Goal: Task Accomplishment & Management: Manage account settings

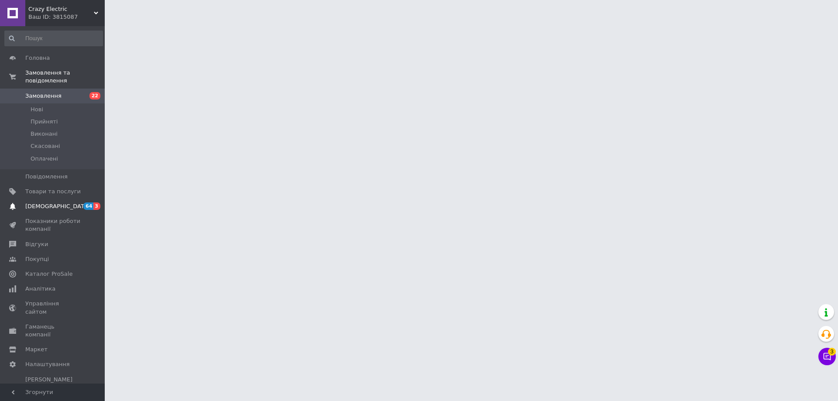
click at [90, 202] on span "64" at bounding box center [88, 205] width 10 height 7
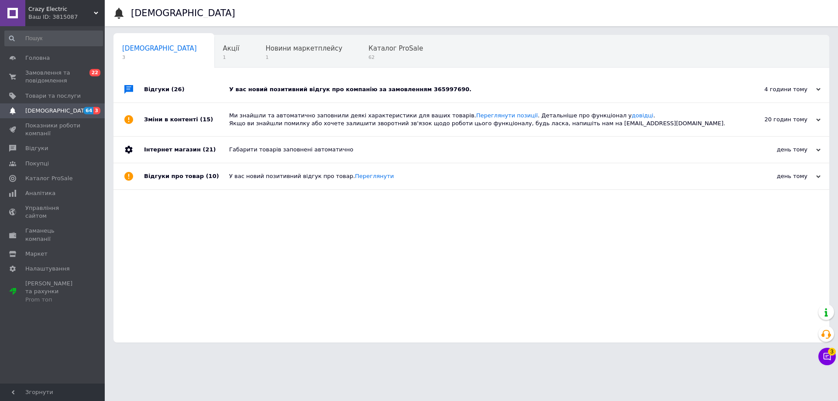
click at [278, 92] on div "У вас новий позитивний відгук про компанію за замовленням 365997690." at bounding box center [481, 90] width 504 height 8
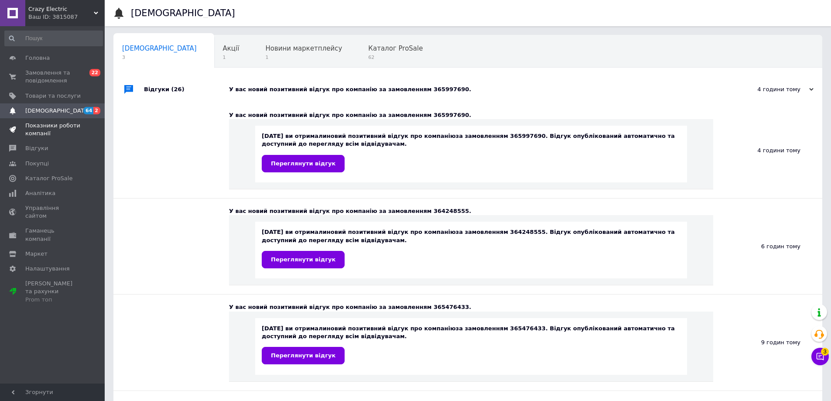
click at [57, 132] on span "Показники роботи компанії" at bounding box center [52, 130] width 55 height 16
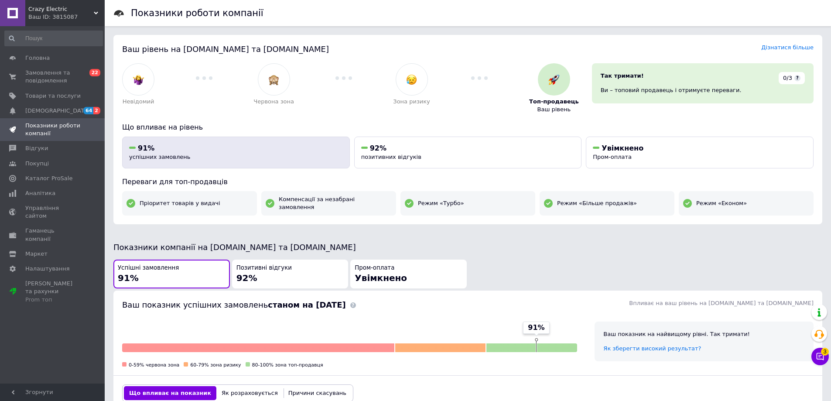
click at [143, 155] on span "успішних замовлень" at bounding box center [159, 157] width 61 height 7
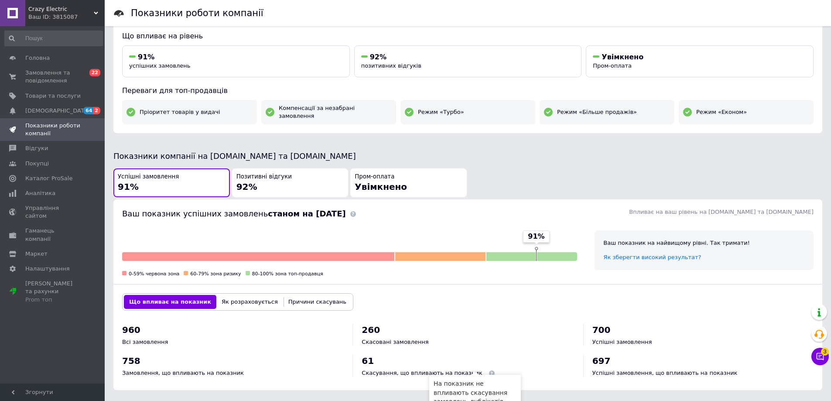
scroll to position [76, 0]
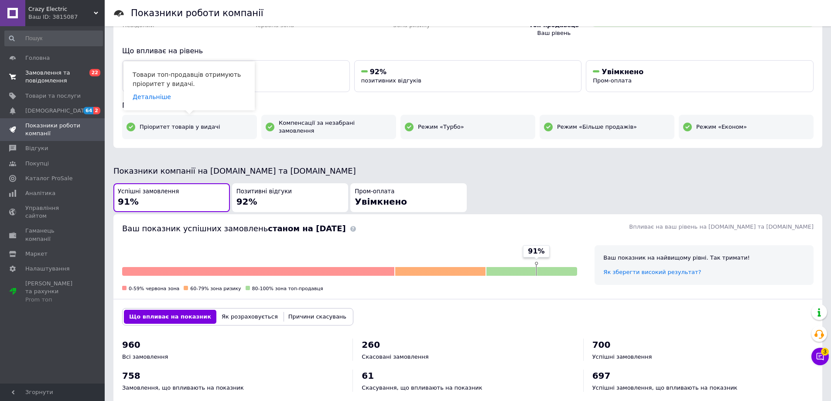
click at [82, 79] on span "0 22" at bounding box center [93, 77] width 24 height 16
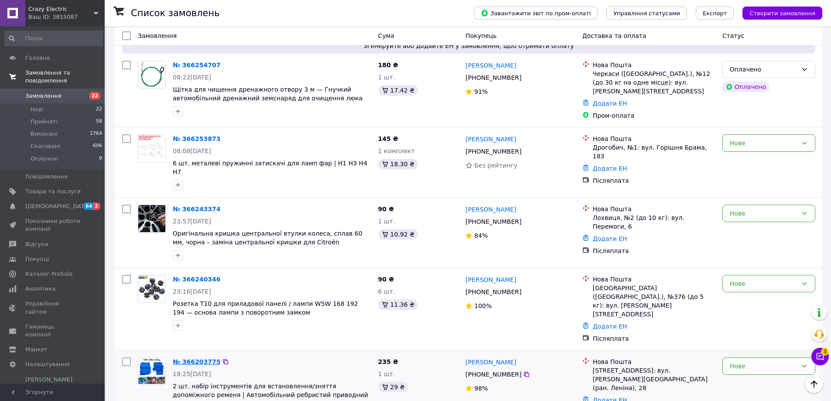
scroll to position [698, 0]
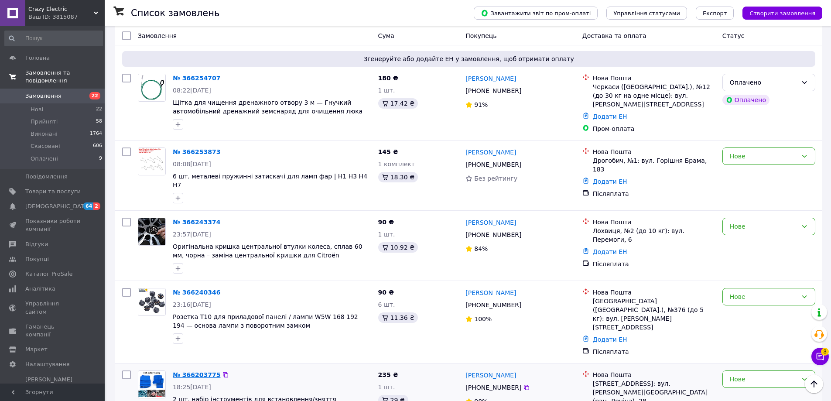
click at [179, 371] on link "№ 366203775" at bounding box center [197, 374] width 48 height 7
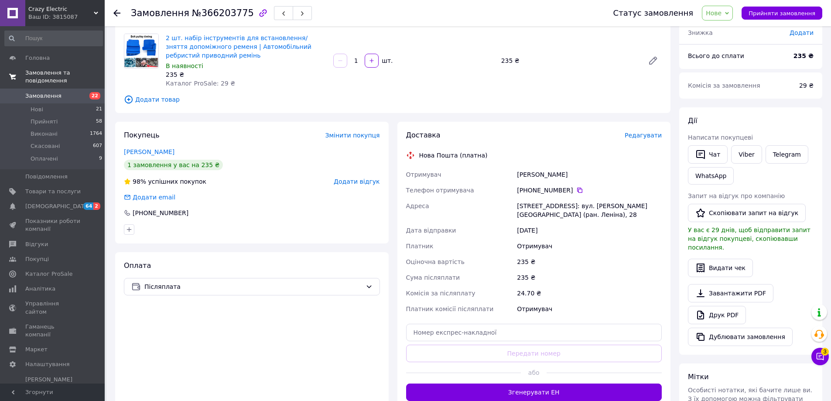
scroll to position [87, 0]
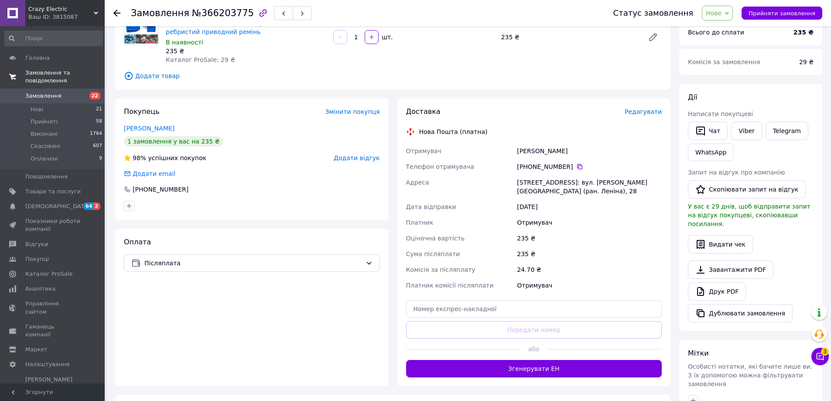
click at [492, 361] on button "Згенерувати ЕН" at bounding box center [534, 368] width 256 height 17
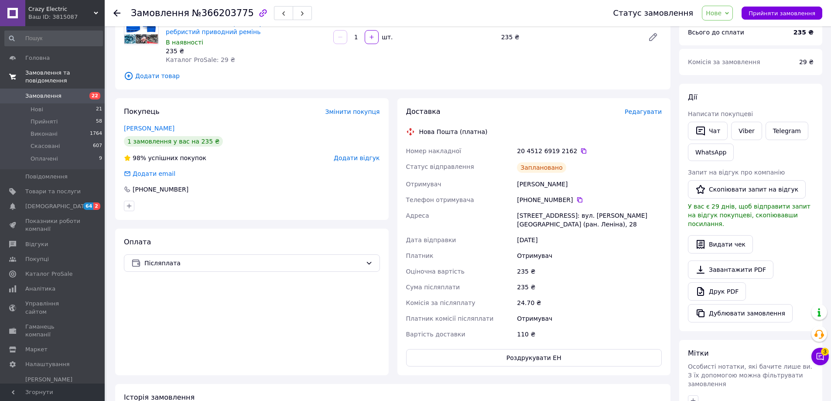
click at [116, 17] on div at bounding box center [121, 13] width 17 height 26
click at [116, 13] on use at bounding box center [116, 13] width 7 height 7
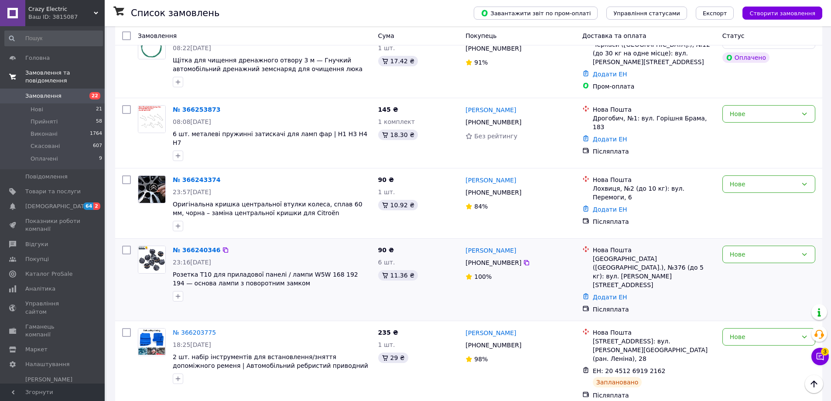
scroll to position [742, 0]
click at [193, 245] on link "№ 366240346" at bounding box center [197, 248] width 48 height 7
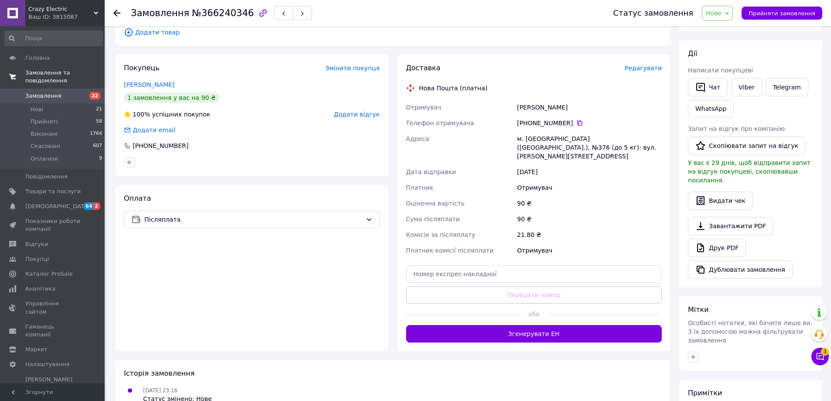
click at [463, 325] on button "Згенерувати ЕН" at bounding box center [534, 333] width 256 height 17
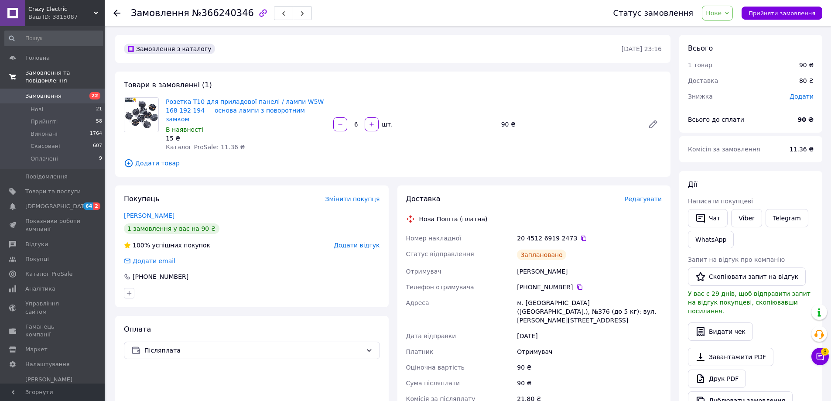
click at [118, 10] on icon at bounding box center [116, 13] width 7 height 7
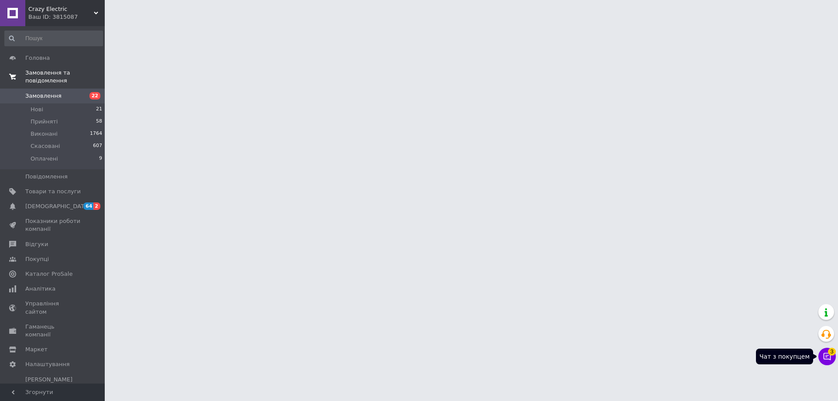
click at [826, 357] on icon at bounding box center [826, 356] width 7 height 7
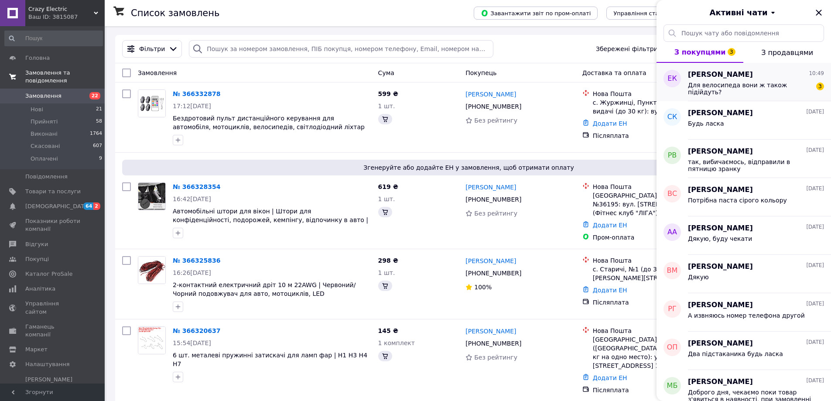
click at [752, 94] on div "Евгения Коваленко 10:49 Для велосипеда вони ж також підійдуть? 3" at bounding box center [759, 82] width 143 height 38
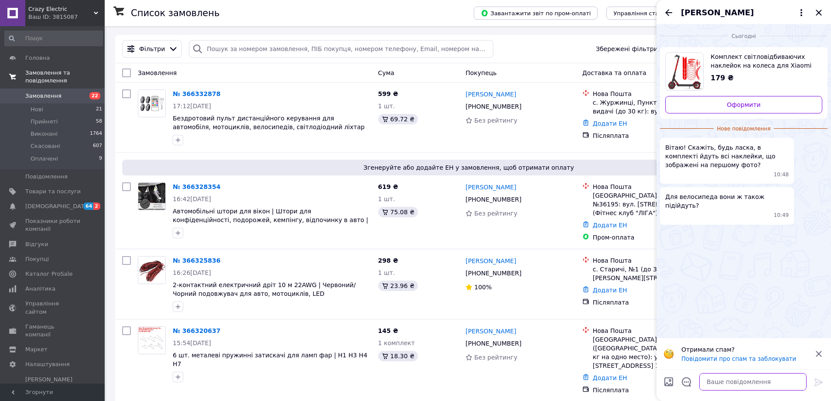
click at [724, 376] on textarea at bounding box center [752, 381] width 107 height 17
type textarea "думаю що так"
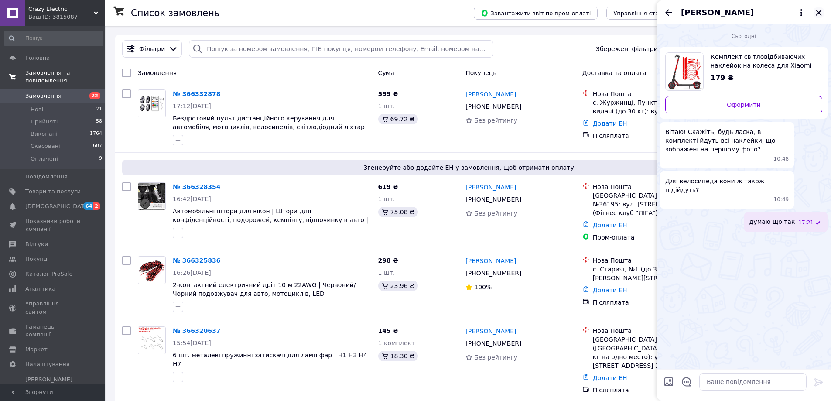
click at [818, 11] on icon "Закрити" at bounding box center [819, 12] width 10 height 10
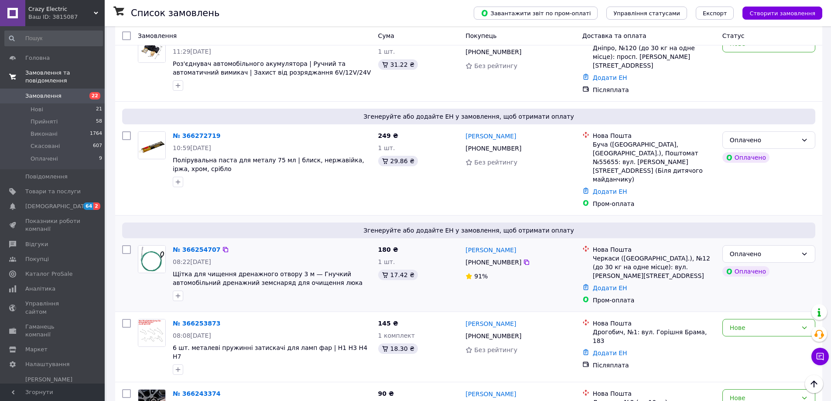
scroll to position [523, 0]
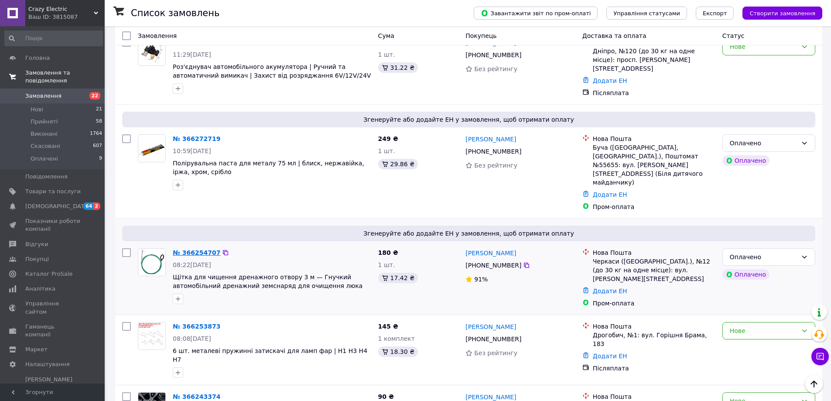
click at [195, 249] on link "№ 366254707" at bounding box center [197, 252] width 48 height 7
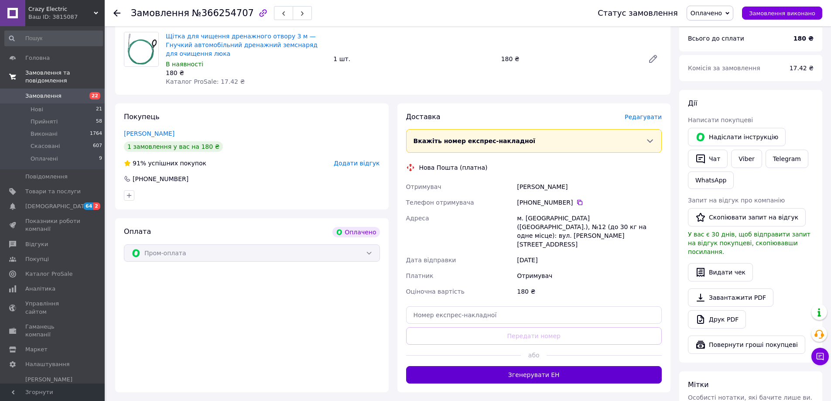
click at [475, 366] on button "Згенерувати ЕН" at bounding box center [534, 374] width 256 height 17
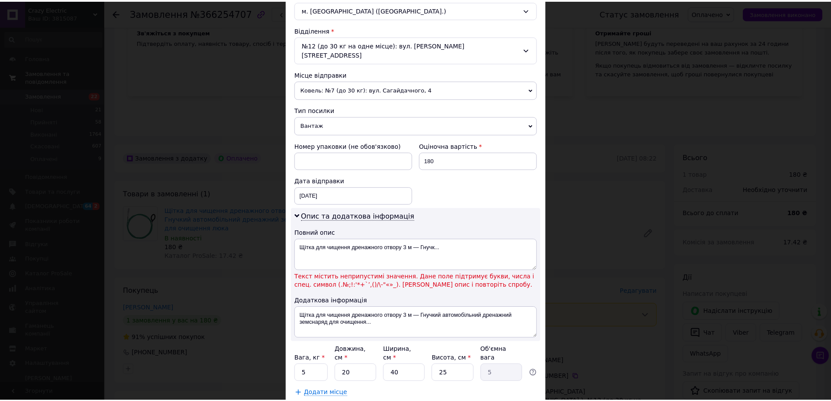
scroll to position [262, 0]
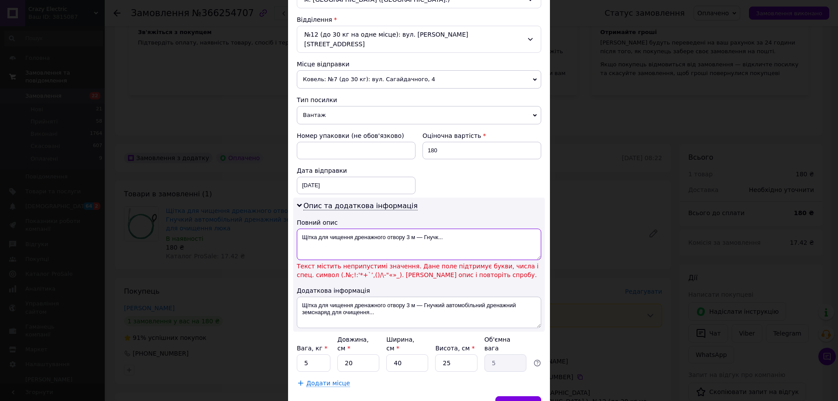
drag, startPoint x: 447, startPoint y: 237, endPoint x: 415, endPoint y: 236, distance: 31.9
click at [415, 236] on textarea "Щітка для чищення дренажного отвору 3 м — Гнучк..." at bounding box center [419, 244] width 244 height 31
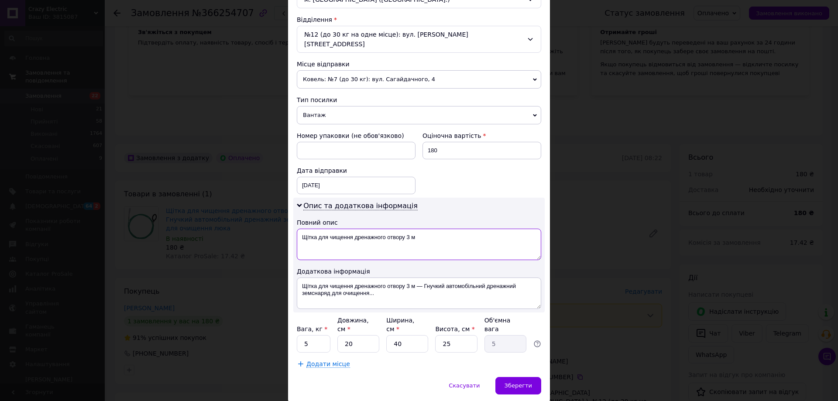
type textarea "Щітка для чищення дренажного отвору 3 м"
drag, startPoint x: 304, startPoint y: 328, endPoint x: 298, endPoint y: 328, distance: 6.5
click at [298, 335] on input "5" at bounding box center [314, 343] width 34 height 17
type input "0.3"
click at [346, 335] on input "20" at bounding box center [358, 343] width 42 height 17
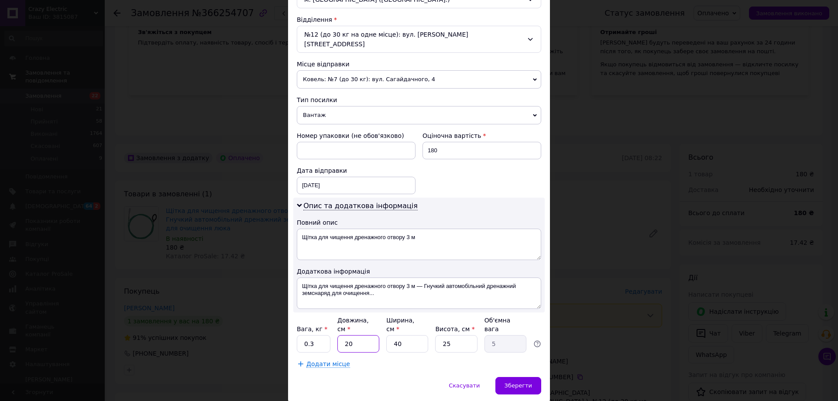
type input "10"
type input "2.5"
type input "10"
drag, startPoint x: 388, startPoint y: 326, endPoint x: 395, endPoint y: 326, distance: 6.5
click at [395, 335] on input "40" at bounding box center [407, 343] width 42 height 17
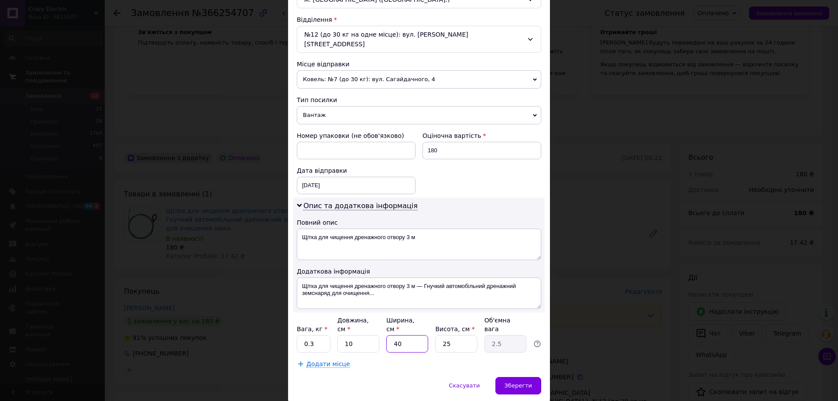
type input "10"
type input "0.63"
type input "10"
drag, startPoint x: 441, startPoint y: 328, endPoint x: 445, endPoint y: 328, distance: 4.4
click at [445, 335] on input "25" at bounding box center [456, 343] width 42 height 17
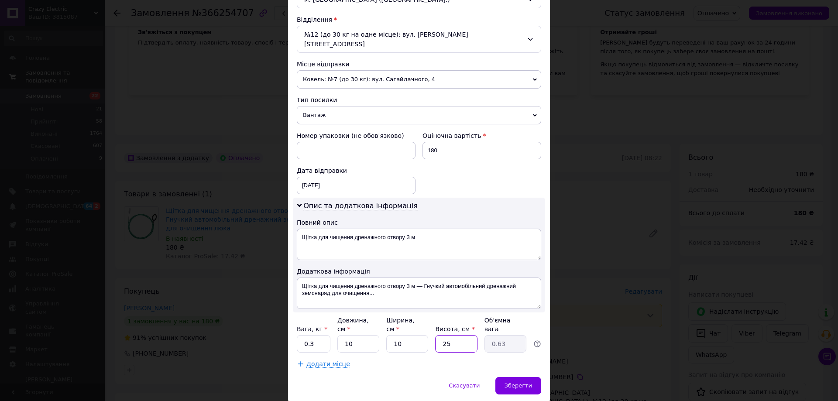
type input "15"
type input "0.38"
type input "15"
click at [532, 377] on div "Зберегти" at bounding box center [518, 385] width 46 height 17
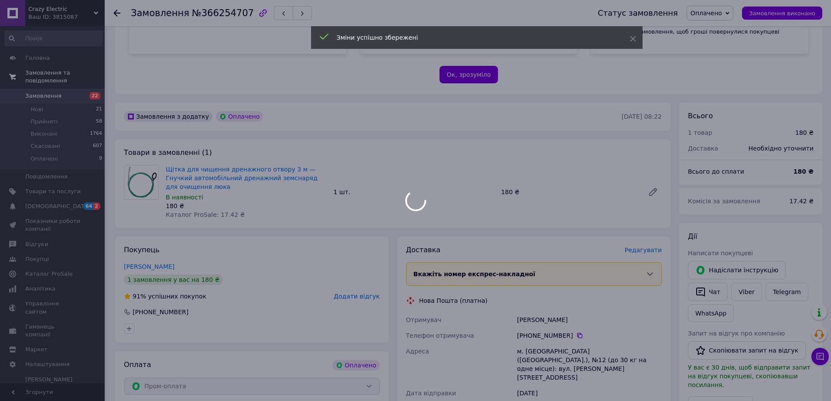
scroll to position [301, 0]
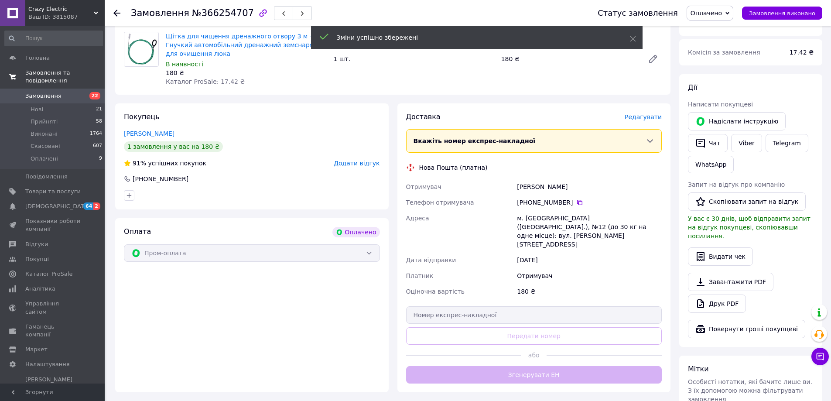
click at [490, 344] on div "Доставка Редагувати Вкажіть номер експрес-накладної Обов'язково введіть номер е…" at bounding box center [534, 247] width 256 height 271
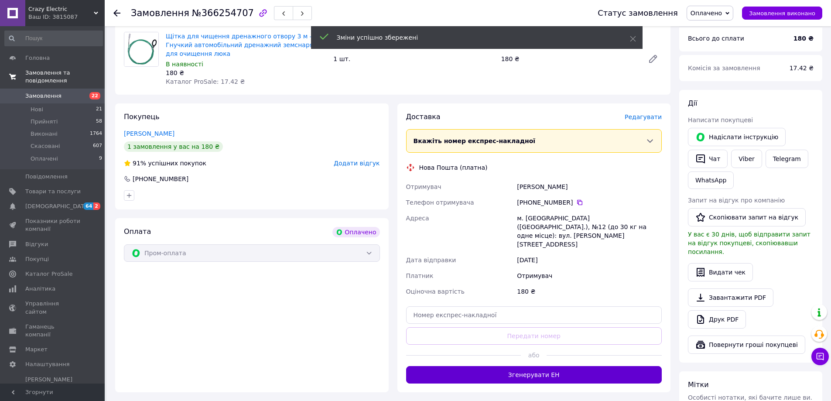
click at [489, 366] on button "Згенерувати ЕН" at bounding box center [534, 374] width 256 height 17
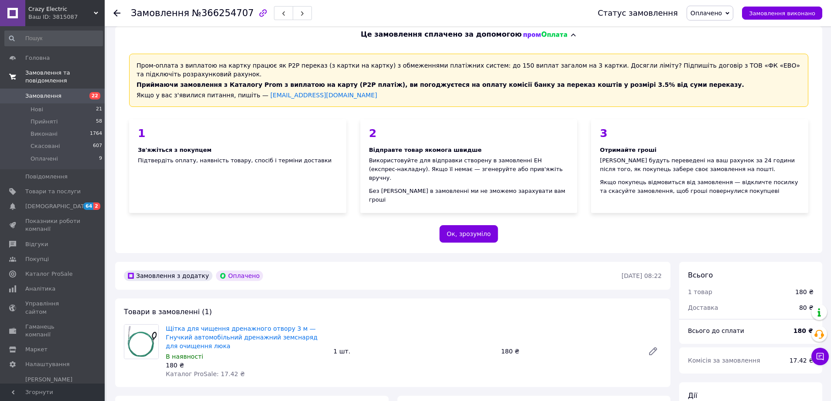
scroll to position [0, 0]
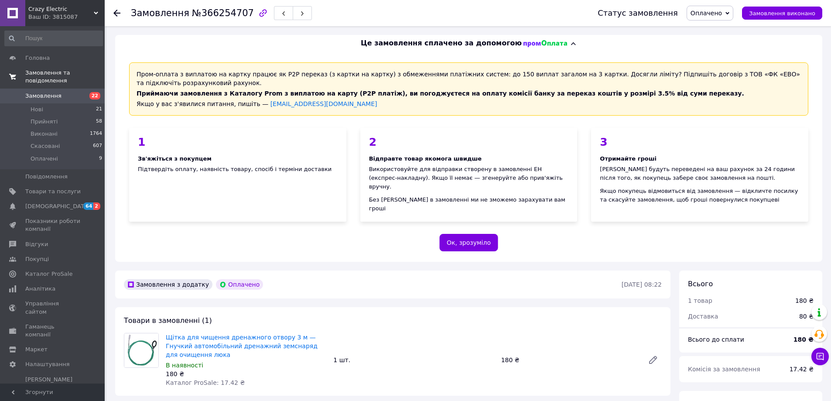
click at [119, 23] on div at bounding box center [121, 13] width 17 height 26
click at [116, 16] on icon at bounding box center [116, 13] width 7 height 7
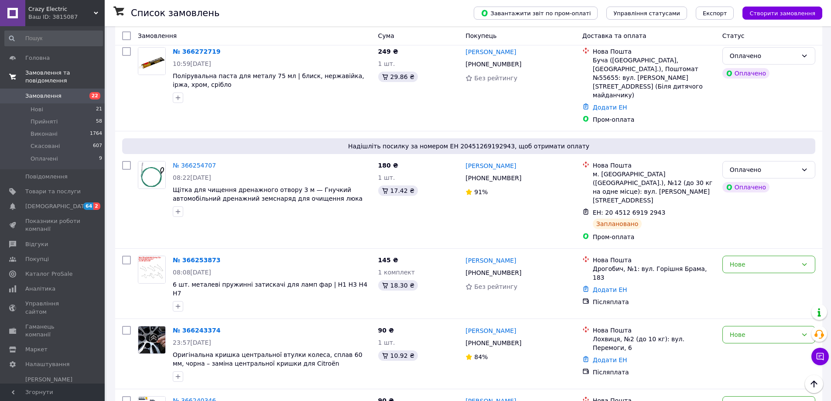
scroll to position [523, 0]
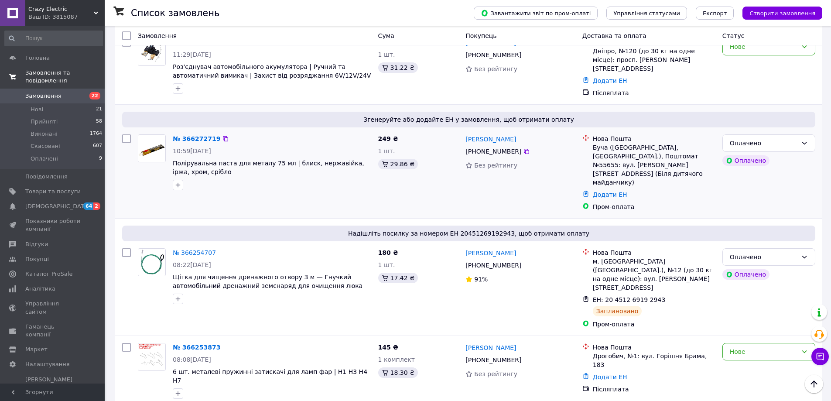
click at [192, 131] on div "№ 366272719 10:59, 12.10.2025 Полірувальна паста для металу 75 мл | блиск, нерж…" at bounding box center [271, 162] width 205 height 63
click at [190, 135] on link "№ 366272719" at bounding box center [197, 138] width 48 height 7
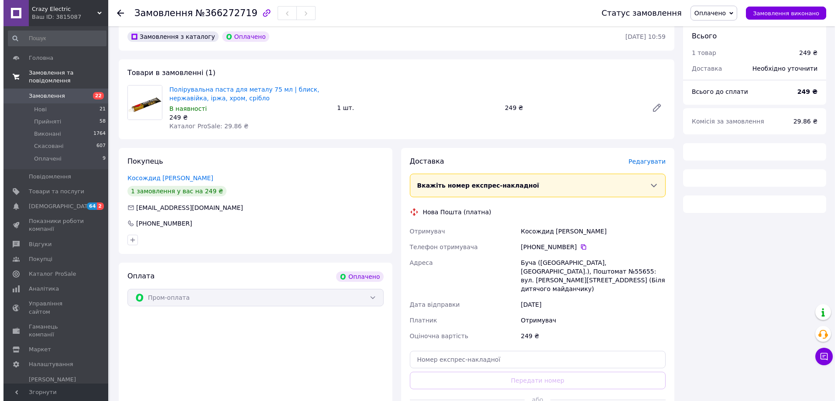
scroll to position [262, 0]
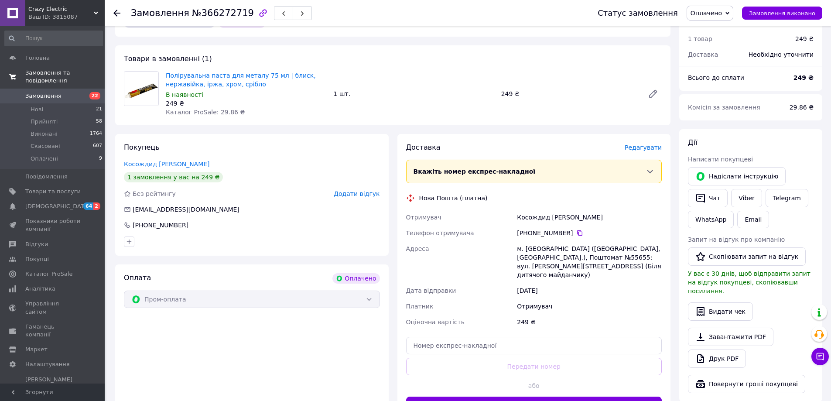
click at [472, 397] on button "Згенерувати ЕН" at bounding box center [534, 405] width 256 height 17
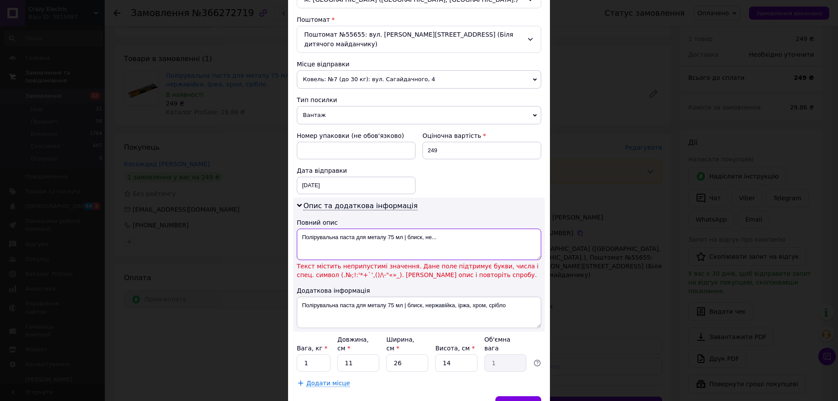
drag, startPoint x: 436, startPoint y: 239, endPoint x: 402, endPoint y: 236, distance: 33.7
click at [402, 236] on textarea "Полірувальна паста для металу 75 мл | блиск, не..." at bounding box center [419, 244] width 244 height 31
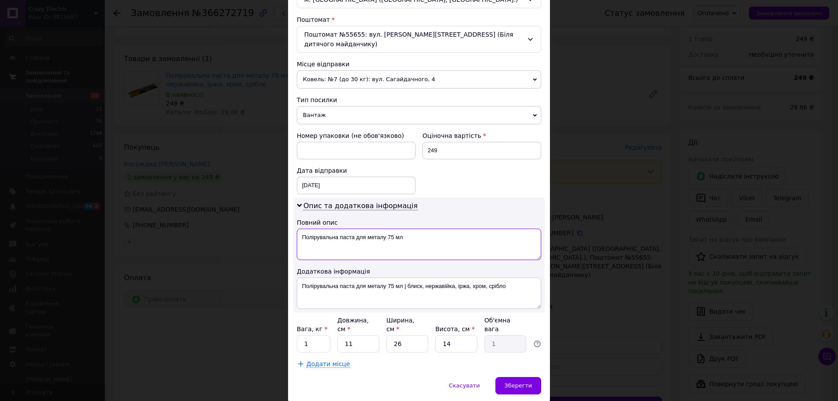
type textarea "Полірувальна паста для металу 75 мл"
click at [514, 357] on div "Спосіб доставки Нова Пошта (платна) Платник Отримувач Відправник Прізвище отрим…" at bounding box center [419, 85] width 262 height 581
click at [513, 382] on span "Зберегти" at bounding box center [517, 385] width 27 height 7
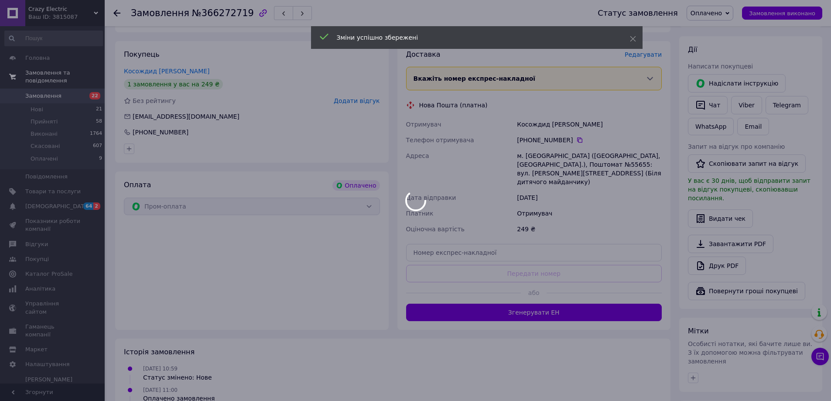
scroll to position [393, 0]
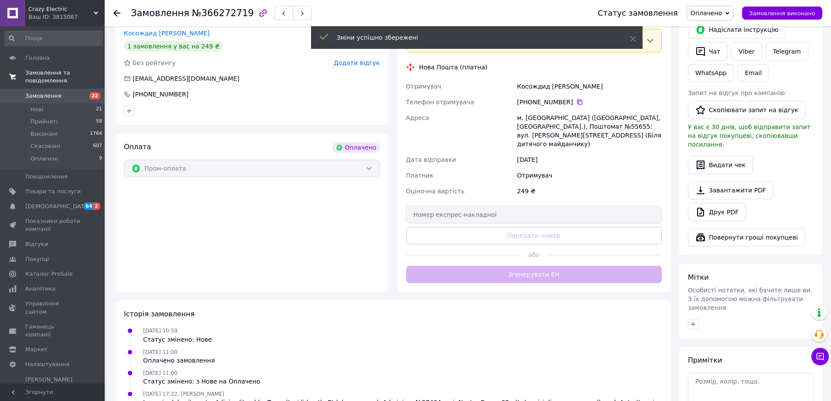
drag, startPoint x: 511, startPoint y: 259, endPoint x: 509, endPoint y: 265, distance: 6.9
click at [511, 259] on div "Доставка Редагувати Вкажіть номер експрес-накладної Обов'язково введіть номер е…" at bounding box center [534, 147] width 256 height 271
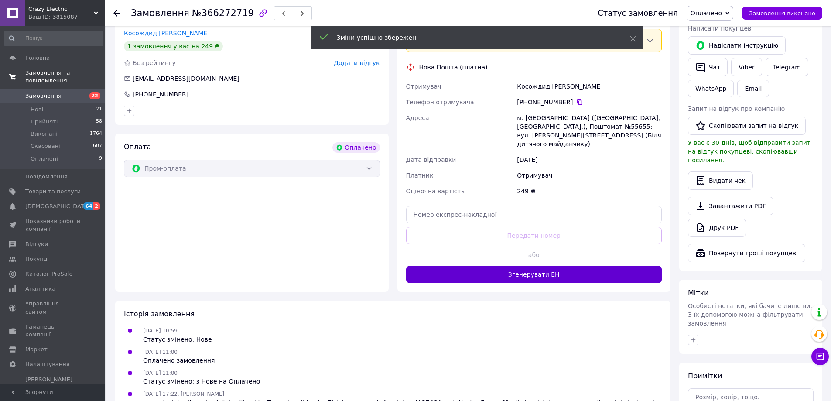
click at [514, 266] on button "Згенерувати ЕН" at bounding box center [534, 274] width 256 height 17
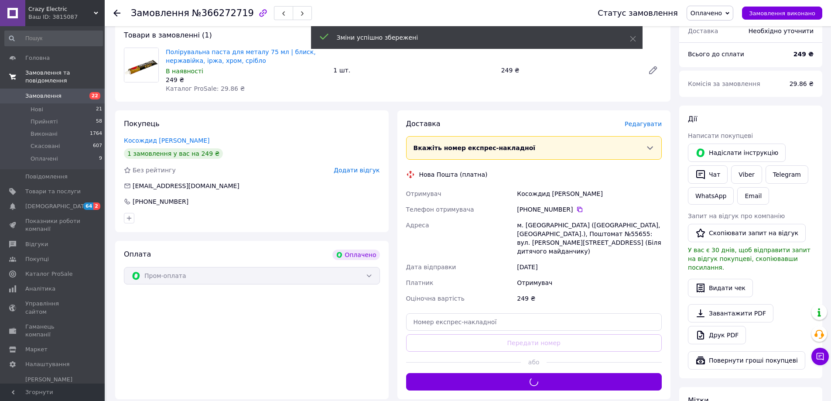
scroll to position [174, 0]
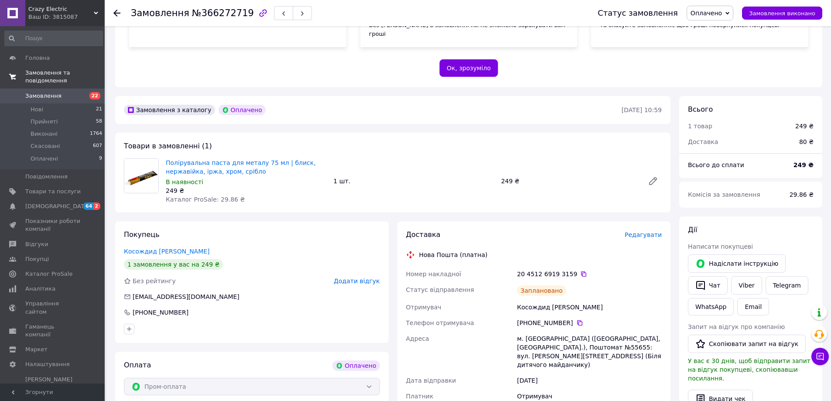
click at [116, 7] on div at bounding box center [121, 13] width 17 height 26
click at [117, 8] on div at bounding box center [121, 13] width 17 height 26
click at [118, 10] on icon at bounding box center [116, 13] width 7 height 7
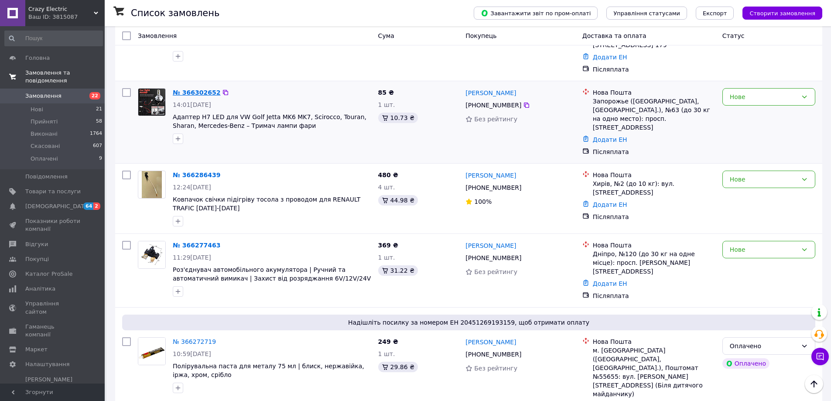
scroll to position [349, 0]
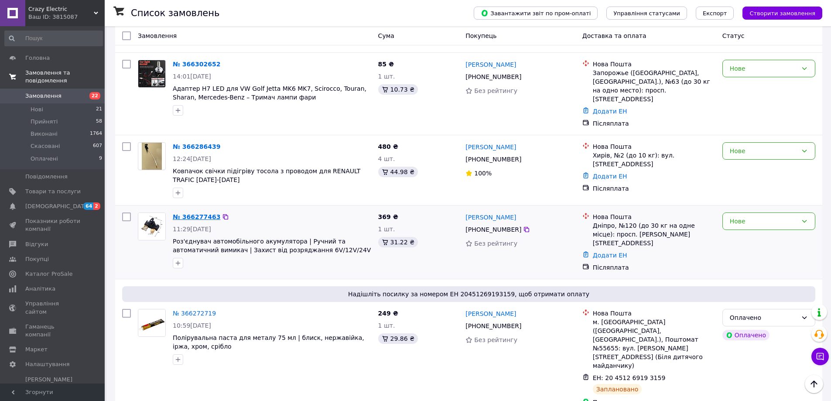
click at [187, 213] on link "№ 366277463" at bounding box center [197, 216] width 48 height 7
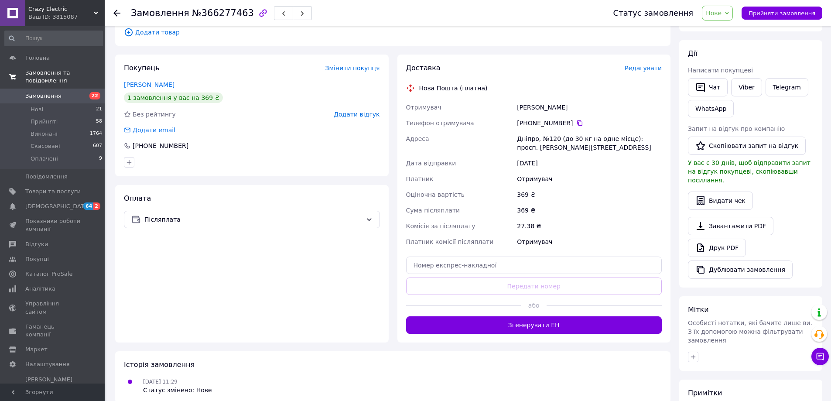
click at [468, 321] on button "Згенерувати ЕН" at bounding box center [534, 324] width 256 height 17
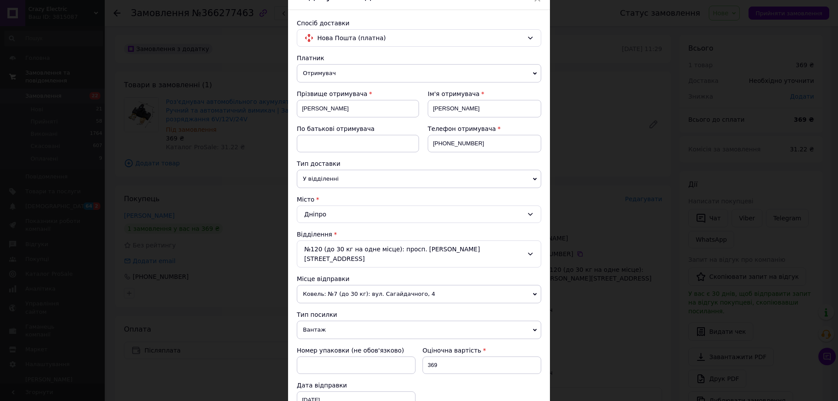
scroll to position [218, 0]
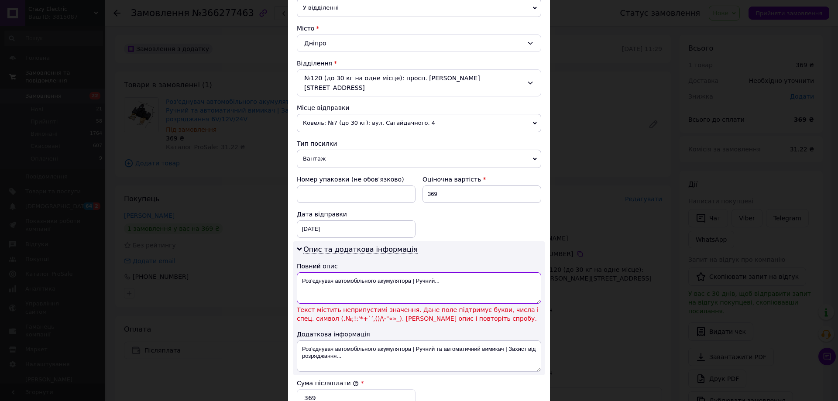
drag, startPoint x: 434, startPoint y: 270, endPoint x: 413, endPoint y: 272, distance: 21.0
click at [413, 272] on textarea "Роз'єднувач автомобільного акумулятора | Ручний..." at bounding box center [419, 287] width 244 height 31
click at [442, 279] on textarea "Роз'єднувач автомобільного акумулятора | Ручний..." at bounding box center [419, 287] width 244 height 31
drag, startPoint x: 443, startPoint y: 276, endPoint x: 410, endPoint y: 277, distance: 32.7
click at [410, 277] on textarea "Роз'єднувач автомобільного акумулятора | Ручний..." at bounding box center [419, 287] width 244 height 31
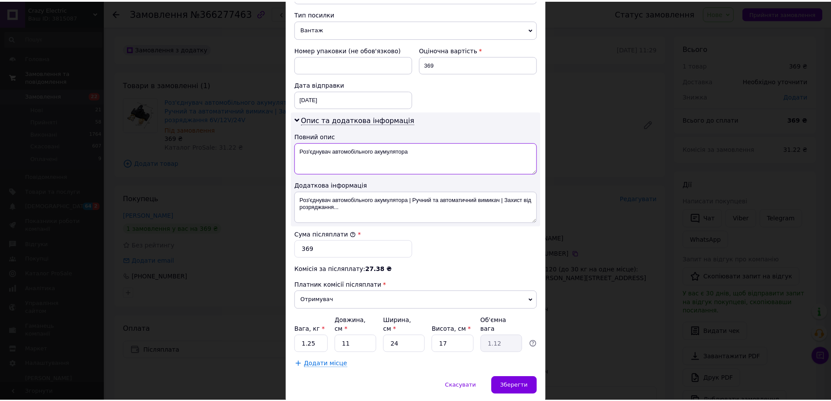
scroll to position [363, 0]
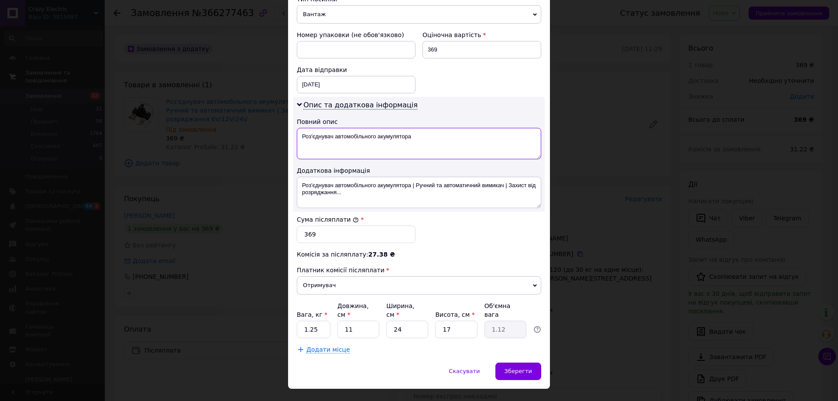
type textarea "Роз'єднувач автомобільного акумулятора"
drag, startPoint x: 507, startPoint y: 335, endPoint x: 514, endPoint y: 339, distance: 8.1
click at [513, 337] on div "Спосіб доставки Нова Пошта (платна) Платник Отримувач Відправник Прізвище отрим…" at bounding box center [419, 29] width 262 height 668
click at [515, 363] on div "Зберегти" at bounding box center [518, 371] width 46 height 17
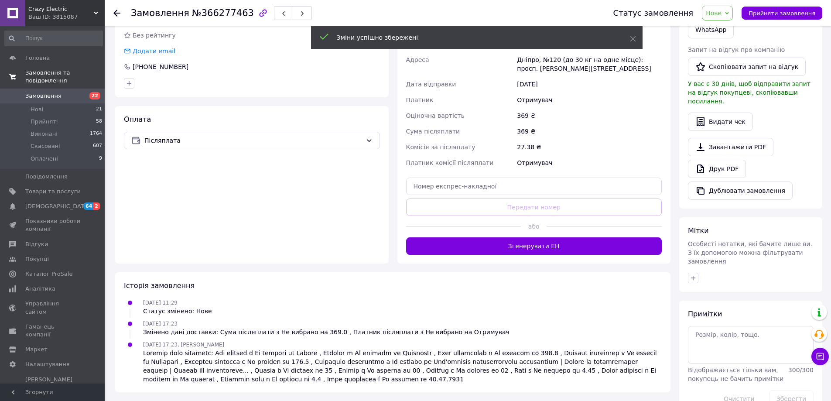
scroll to position [216, 0]
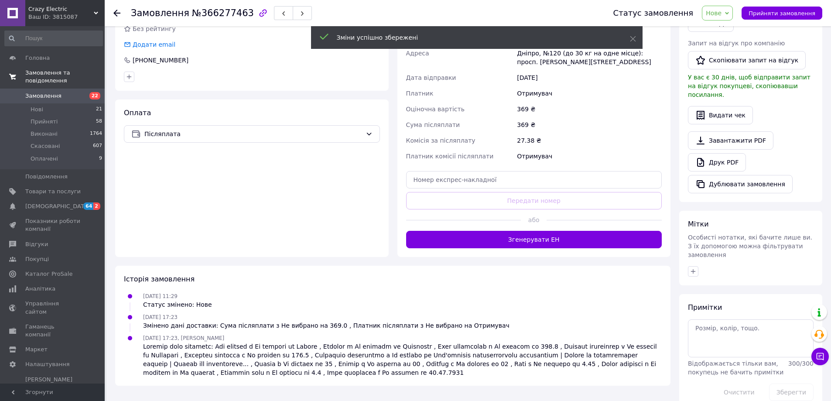
click at [553, 250] on div "Доставка Редагувати Нова Пошта (платна) Отримувач Бичков Олександр Телефон отри…" at bounding box center [534, 113] width 274 height 288
click at [553, 249] on div "Доставка Редагувати Нова Пошта (платна) Отримувач Бичков Олександр Телефон отри…" at bounding box center [534, 113] width 274 height 288
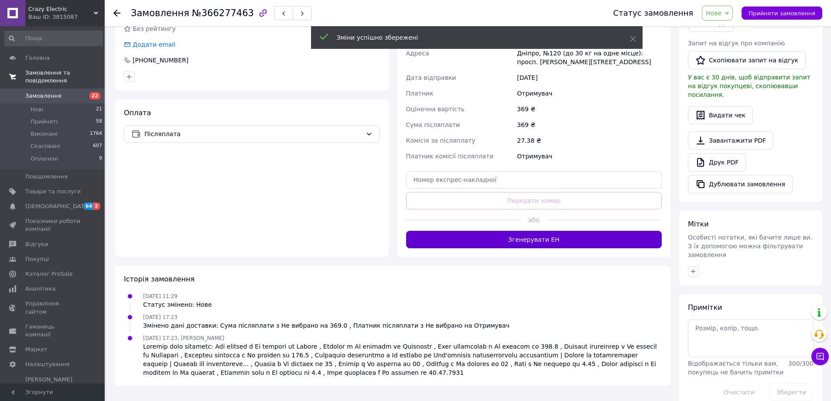
click at [553, 243] on button "Згенерувати ЕН" at bounding box center [534, 239] width 256 height 17
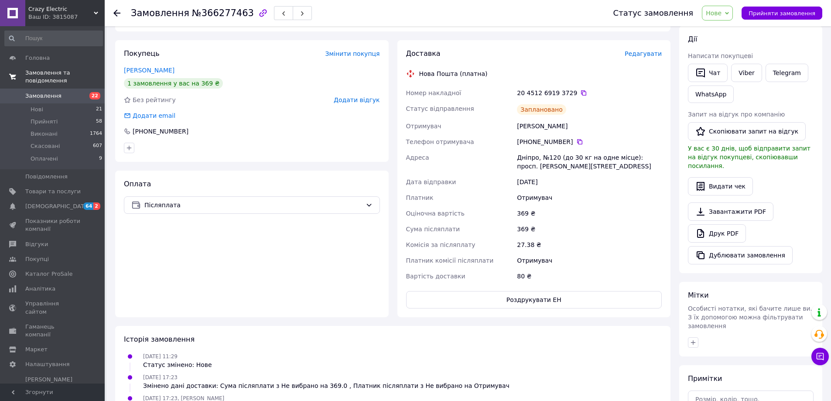
scroll to position [0, 0]
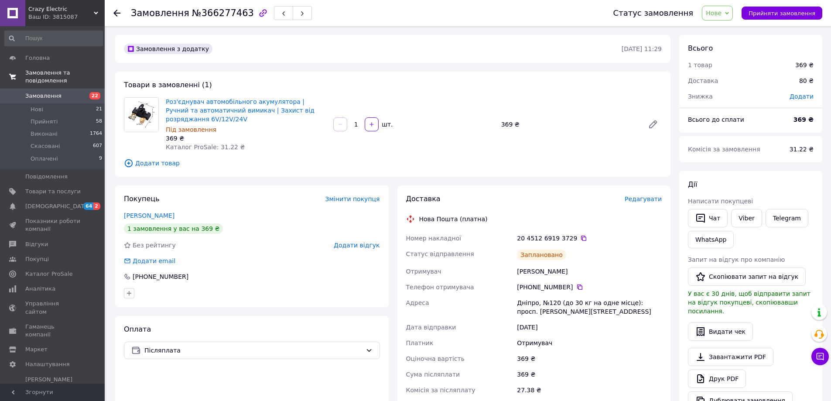
click at [122, 15] on div at bounding box center [121, 13] width 17 height 26
click at [116, 16] on icon at bounding box center [116, 13] width 7 height 7
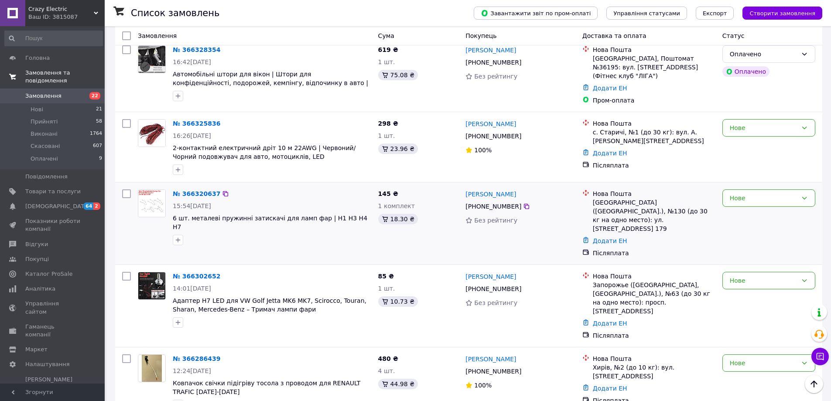
scroll to position [174, 0]
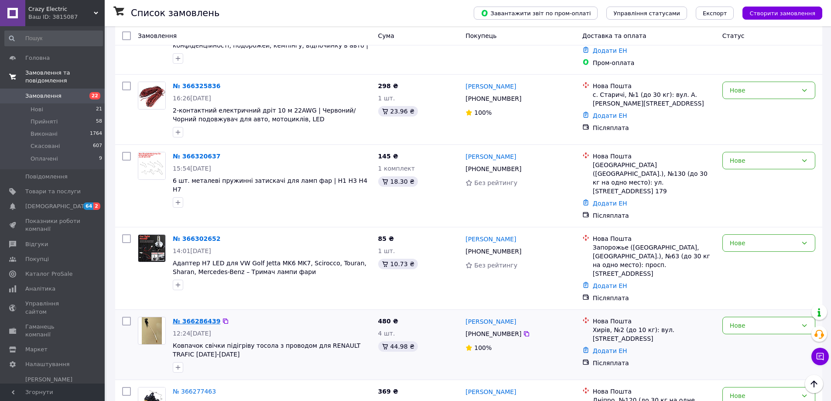
click at [202, 318] on link "№ 366286439" at bounding box center [197, 321] width 48 height 7
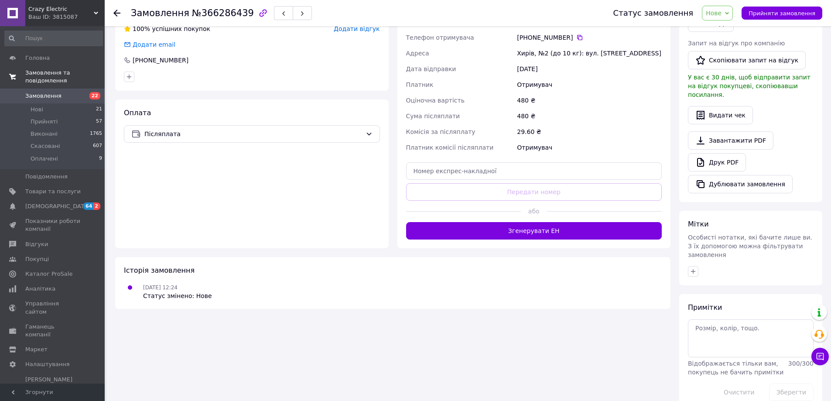
drag, startPoint x: 496, startPoint y: 250, endPoint x: 500, endPoint y: 240, distance: 10.4
click at [496, 249] on div "Замовлення з каталогу 12.10.2025 • 12:24 Товари в замовленні (1) Ковпачок свічк…" at bounding box center [393, 114] width 564 height 591
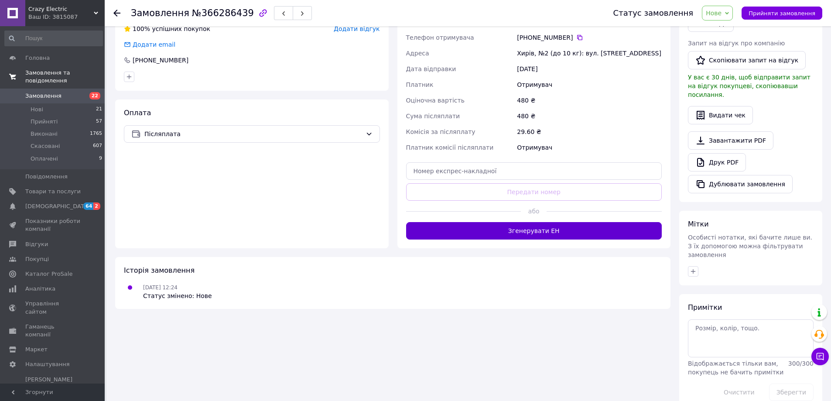
click at [500, 238] on button "Згенерувати ЕН" at bounding box center [534, 230] width 256 height 17
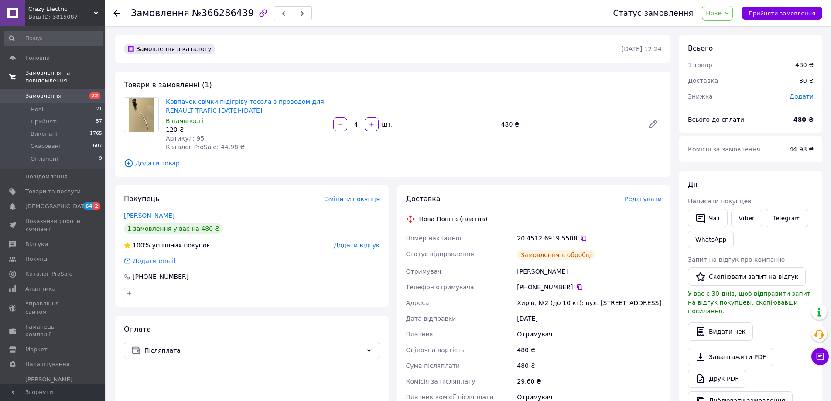
click at [118, 16] on icon at bounding box center [116, 13] width 7 height 7
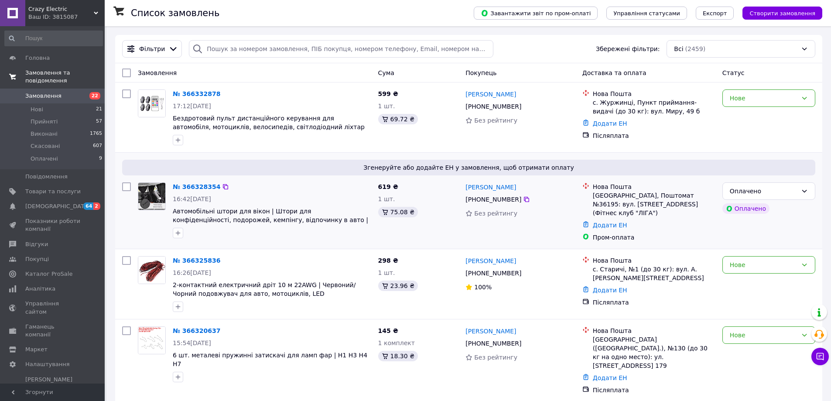
scroll to position [87, 0]
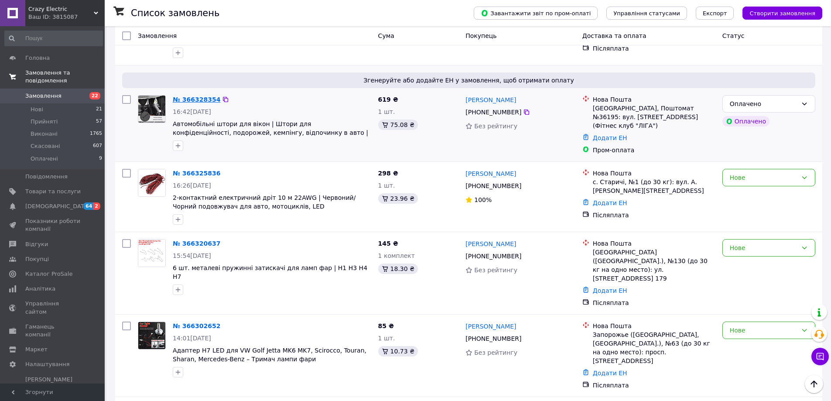
click at [191, 101] on link "№ 366328354" at bounding box center [197, 99] width 48 height 7
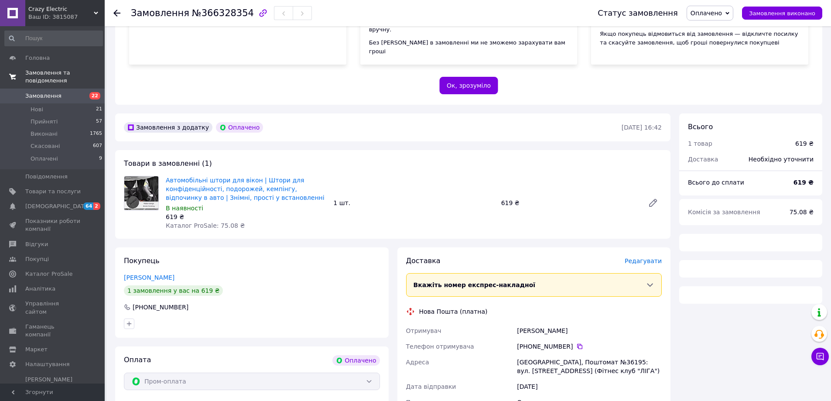
scroll to position [174, 0]
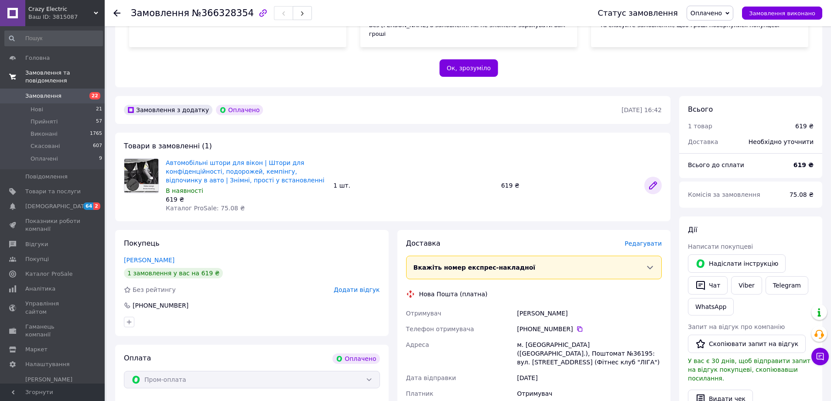
drag, startPoint x: 636, startPoint y: 178, endPoint x: 651, endPoint y: 176, distance: 15.8
click at [639, 179] on div "619 ₴" at bounding box center [569, 185] width 143 height 12
click at [652, 182] on icon at bounding box center [653, 185] width 7 height 7
click at [117, 14] on use at bounding box center [116, 13] width 7 height 7
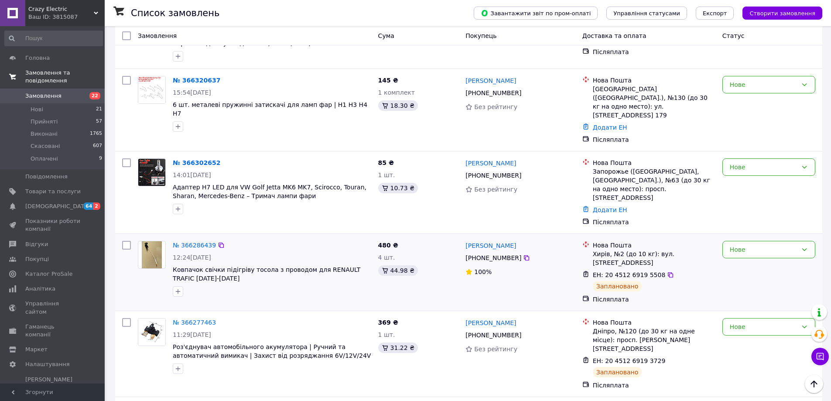
scroll to position [218, 0]
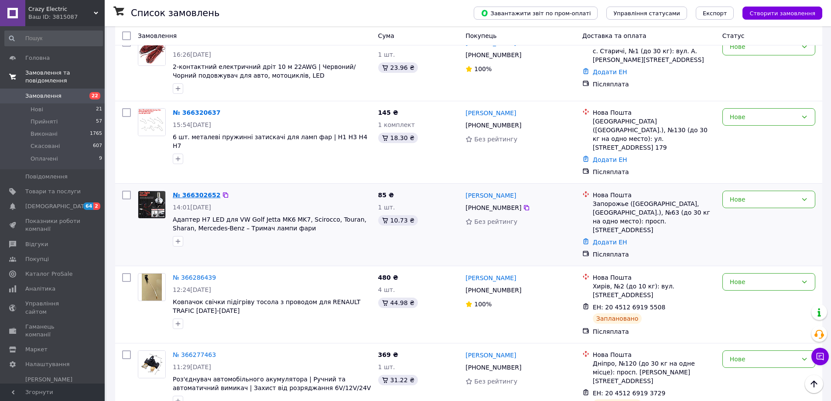
click at [195, 192] on link "№ 366302652" at bounding box center [197, 195] width 48 height 7
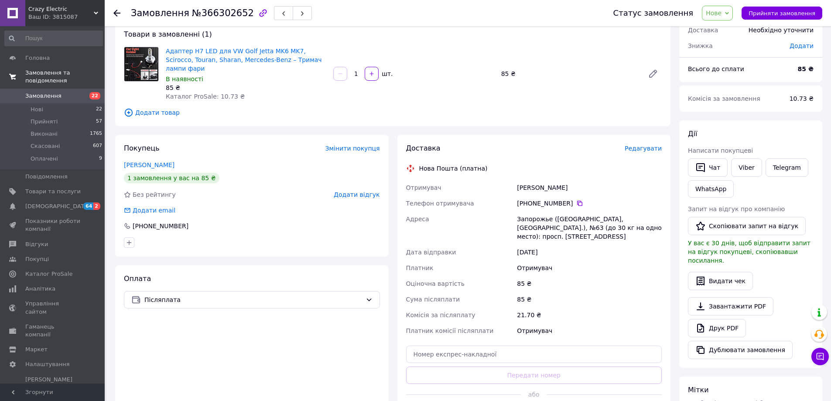
scroll to position [174, 0]
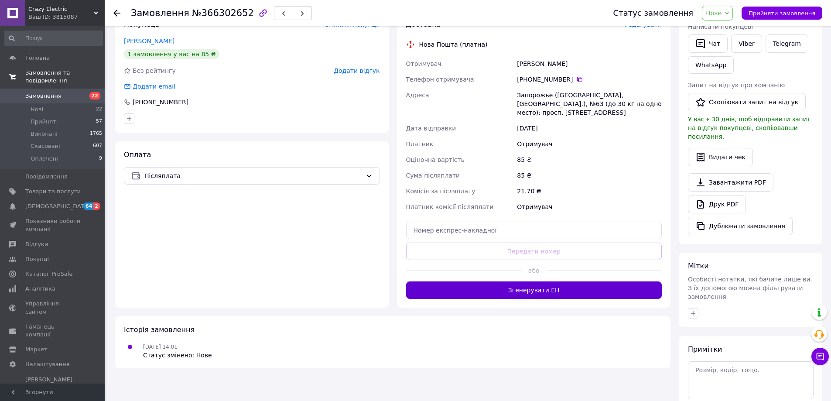
click at [523, 289] on button "Згенерувати ЕН" at bounding box center [534, 289] width 256 height 17
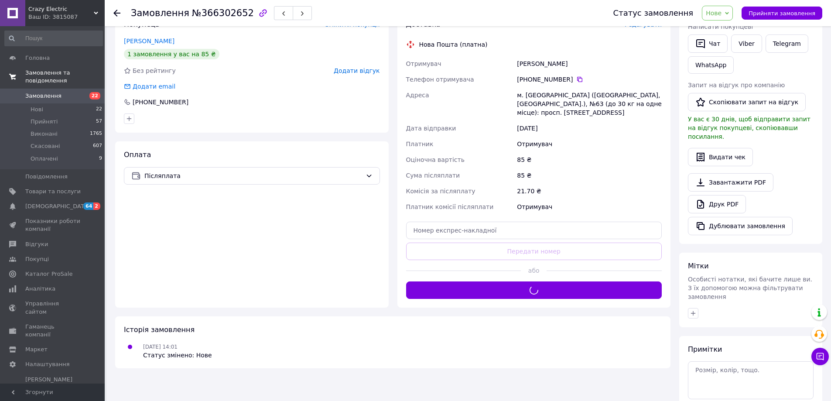
drag, startPoint x: 719, startPoint y: 14, endPoint x: 719, endPoint y: 29, distance: 15.3
click at [719, 14] on span "Нове" at bounding box center [714, 13] width 16 height 7
click at [719, 29] on li "Прийнято" at bounding box center [722, 30] width 40 height 13
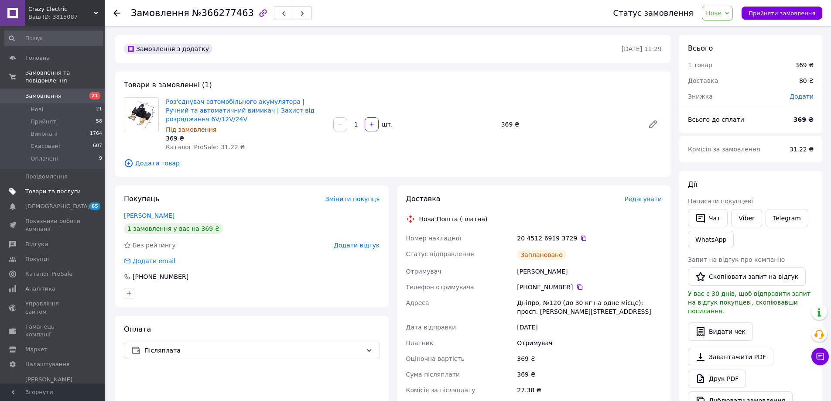
click at [69, 184] on link "Товари та послуги" at bounding box center [53, 191] width 107 height 15
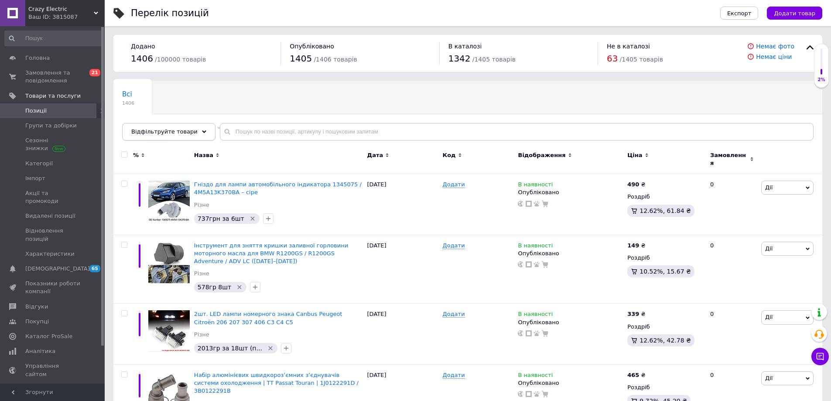
click at [188, 130] on div "Відфільтруйте товари" at bounding box center [168, 131] width 93 height 17
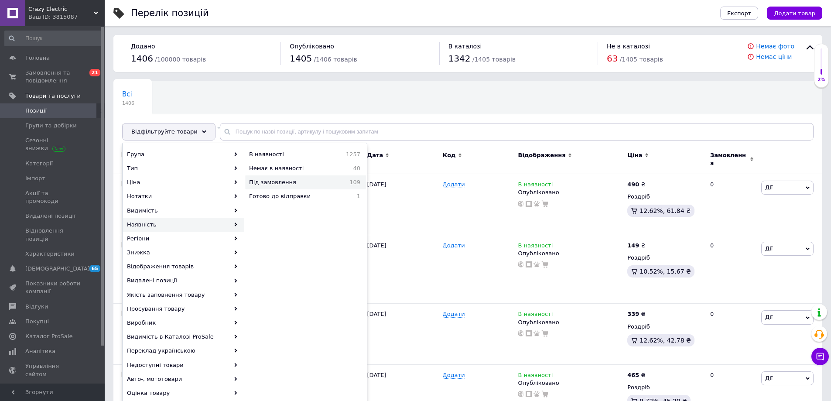
click at [283, 185] on span "Під замовлення" at bounding box center [291, 182] width 84 height 8
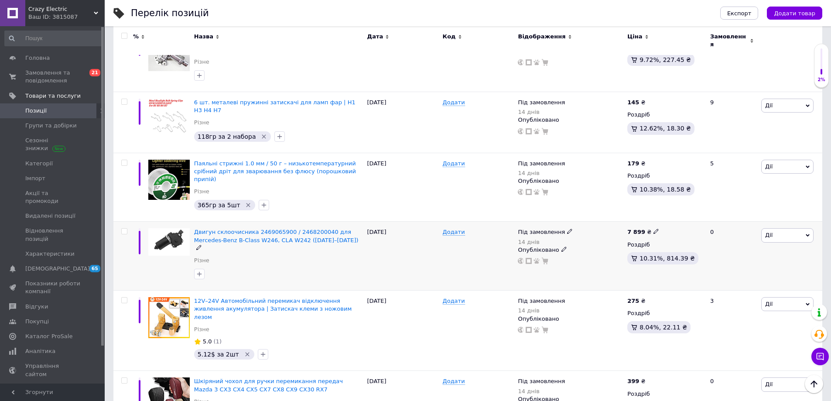
scroll to position [174, 0]
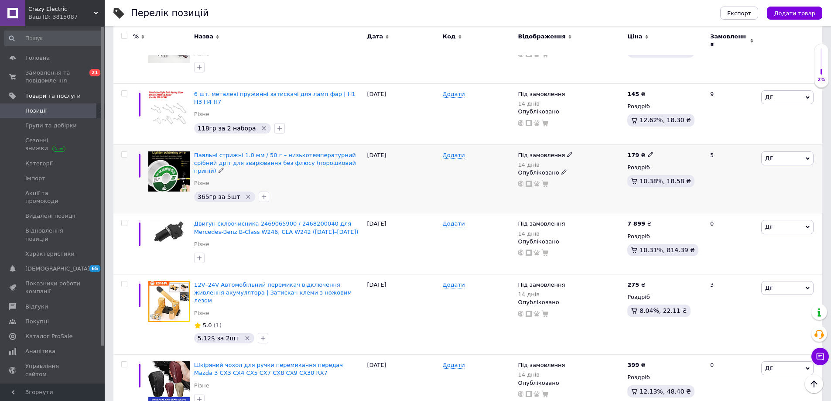
click at [643, 151] on div "179 ₴" at bounding box center [640, 155] width 26 height 8
click at [516, 144] on div "Під замовлення 14 днів Опубліковано" at bounding box center [570, 178] width 109 height 69
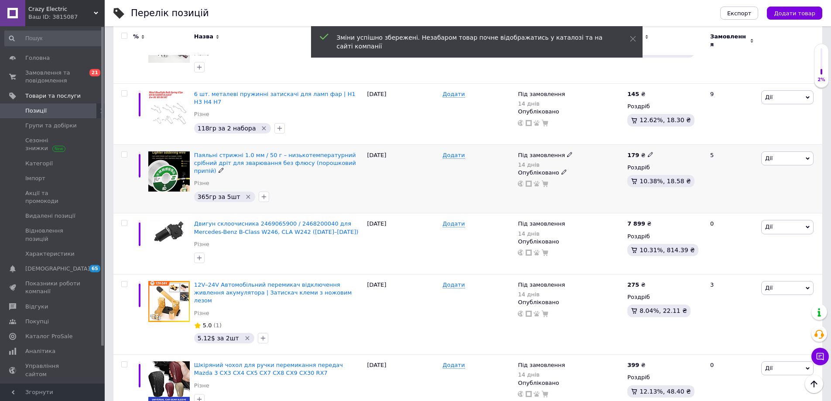
click at [558, 152] on span "Під замовлення" at bounding box center [541, 156] width 47 height 9
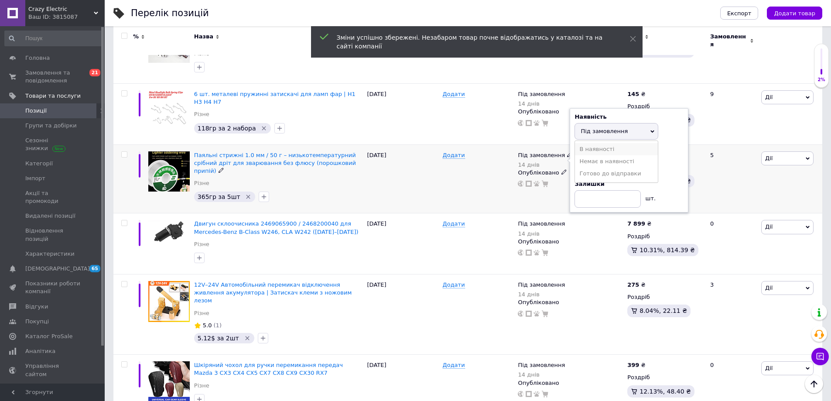
click at [575, 143] on li "В наявності" at bounding box center [616, 149] width 83 height 12
click at [445, 166] on div "Додати" at bounding box center [478, 178] width 75 height 69
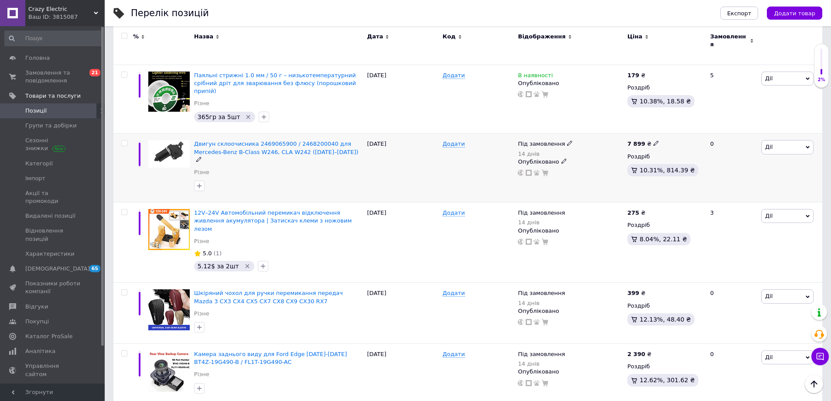
scroll to position [262, 0]
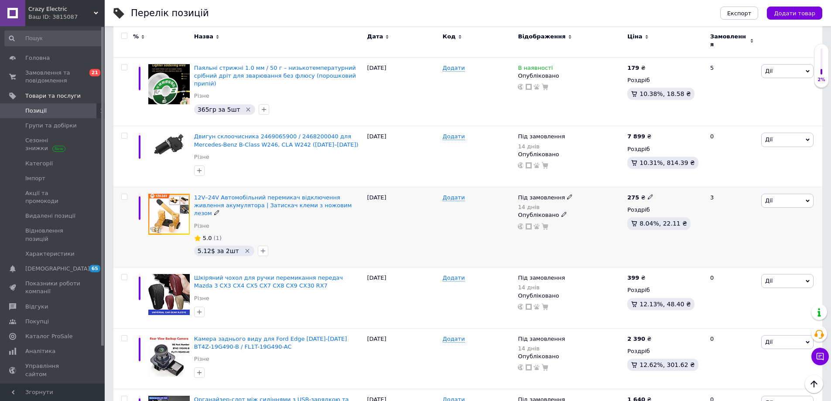
click at [561, 194] on div "Під замовлення" at bounding box center [545, 198] width 55 height 8
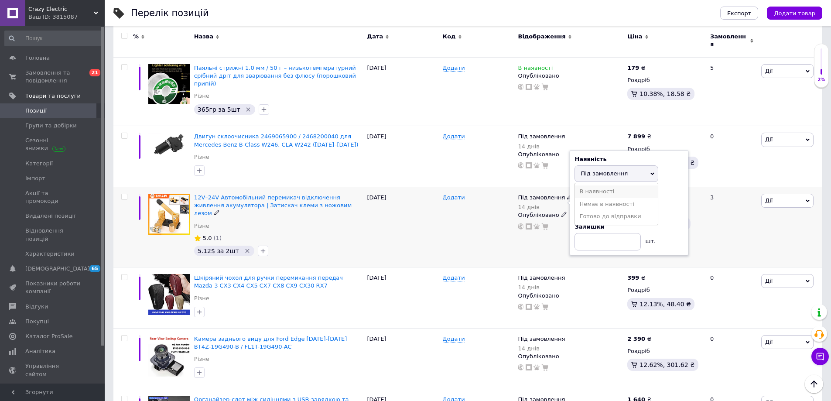
click at [575, 185] on li "В наявності" at bounding box center [616, 191] width 83 height 12
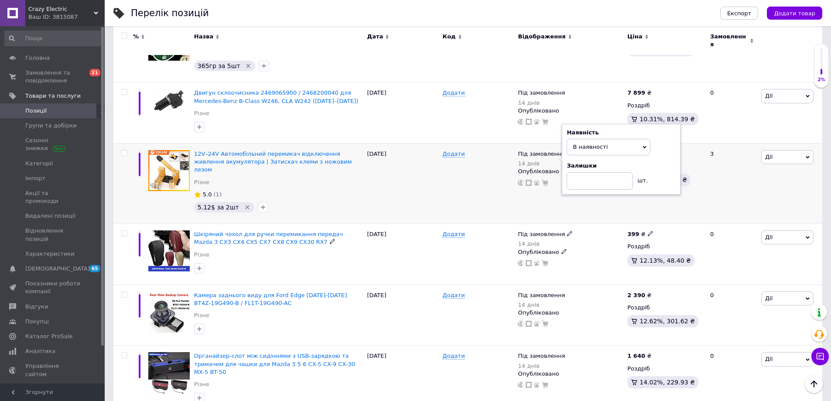
click at [465, 224] on div "Додати" at bounding box center [478, 254] width 75 height 61
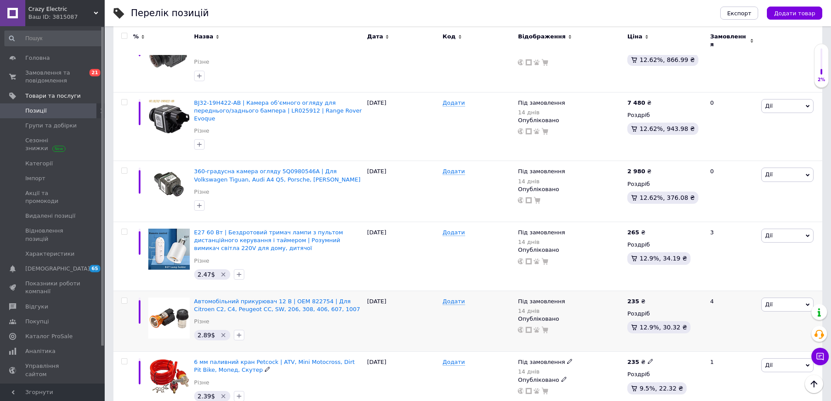
scroll to position [2486, 0]
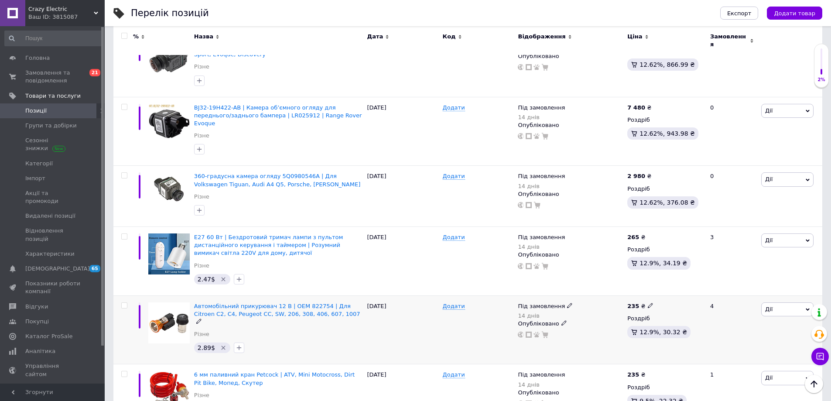
click at [567, 303] on icon at bounding box center [569, 305] width 5 height 5
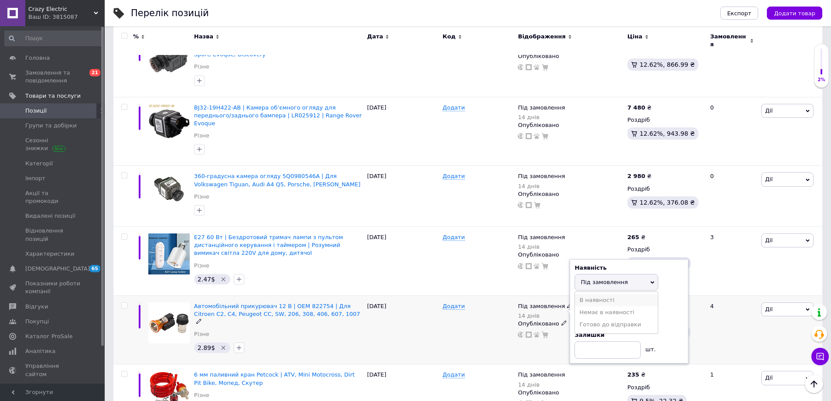
click at [584, 294] on li "В наявності" at bounding box center [616, 300] width 83 height 12
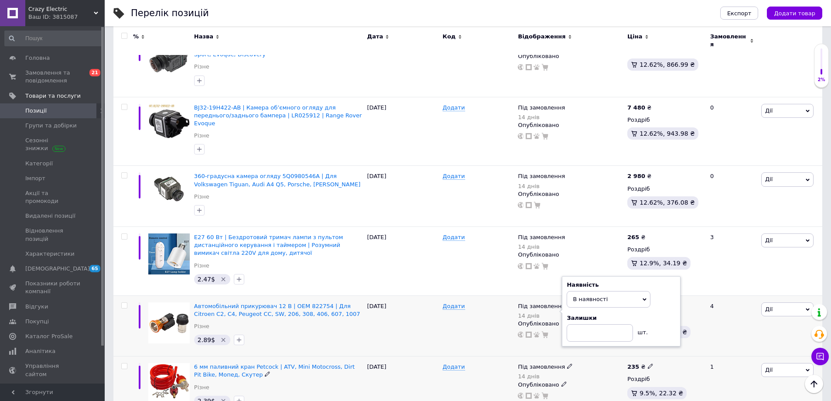
click at [469, 363] on div "Додати" at bounding box center [478, 367] width 71 height 8
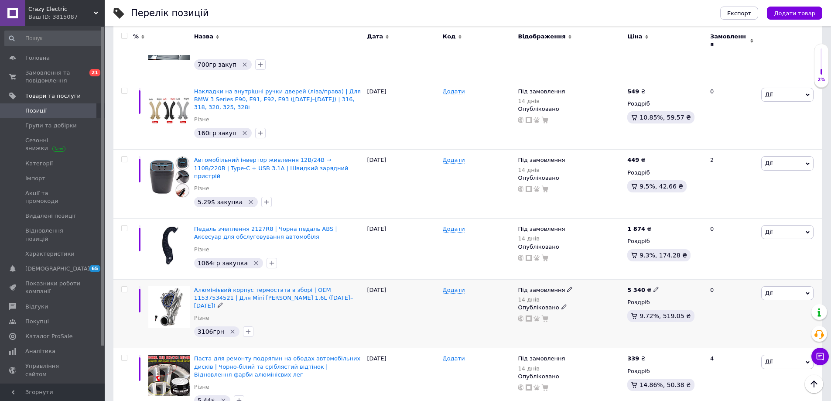
scroll to position [3402, 0]
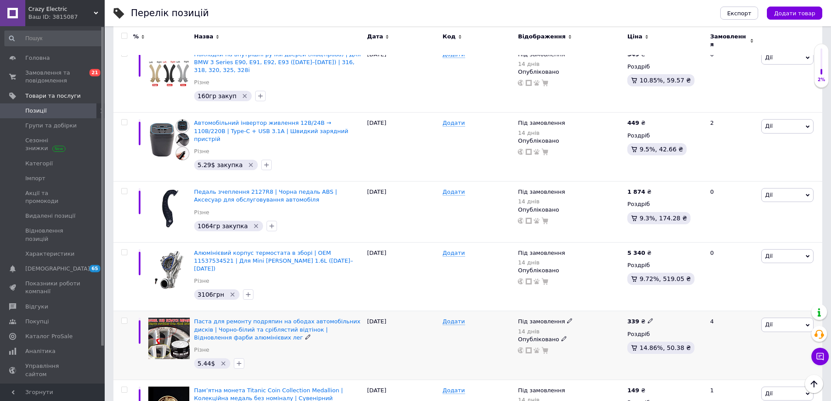
click at [560, 318] on div "Під замовлення" at bounding box center [545, 322] width 55 height 8
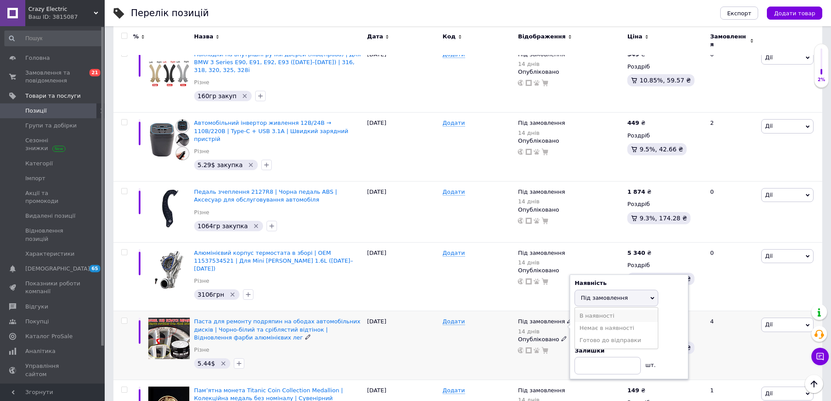
click at [575, 310] on li "В наявності" at bounding box center [616, 316] width 83 height 12
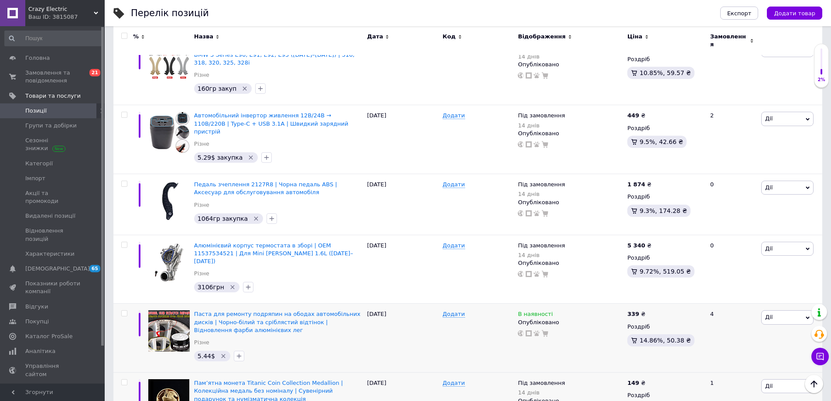
scroll to position [3403, 0]
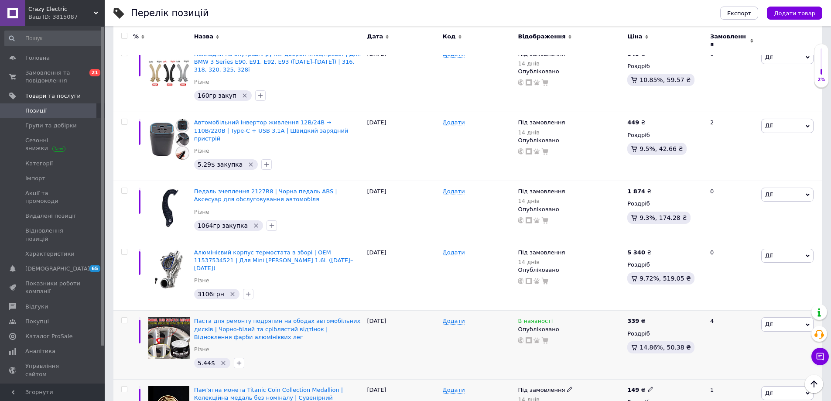
click at [567, 387] on icon at bounding box center [569, 389] width 5 height 5
click at [578, 378] on li "В наявності" at bounding box center [616, 384] width 83 height 12
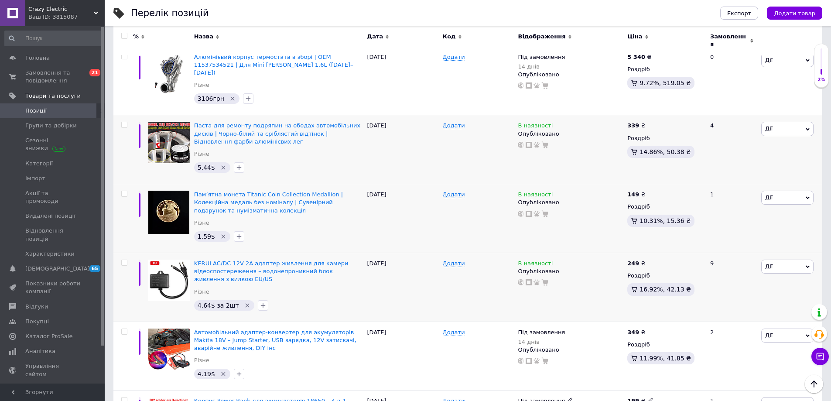
scroll to position [3621, 0]
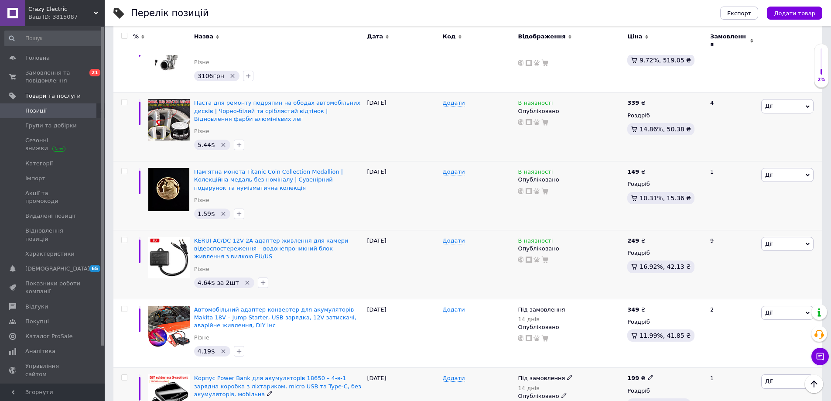
click at [568, 374] on div "Під замовлення 14 днів" at bounding box center [570, 382] width 105 height 17
click at [567, 374] on span at bounding box center [570, 377] width 6 height 6
click at [589, 366] on li "В наявності" at bounding box center [616, 372] width 83 height 12
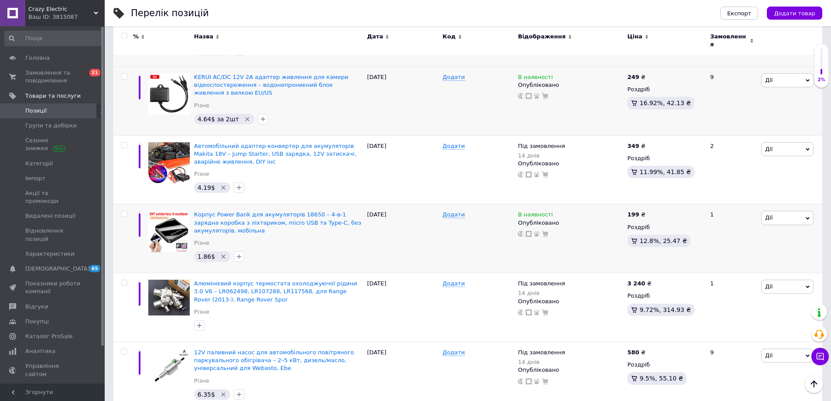
scroll to position [3795, 0]
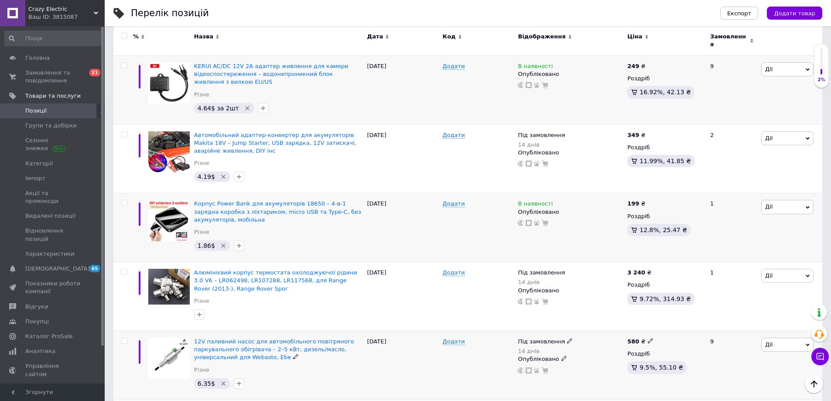
click at [564, 338] on div "Під замовлення" at bounding box center [545, 342] width 55 height 8
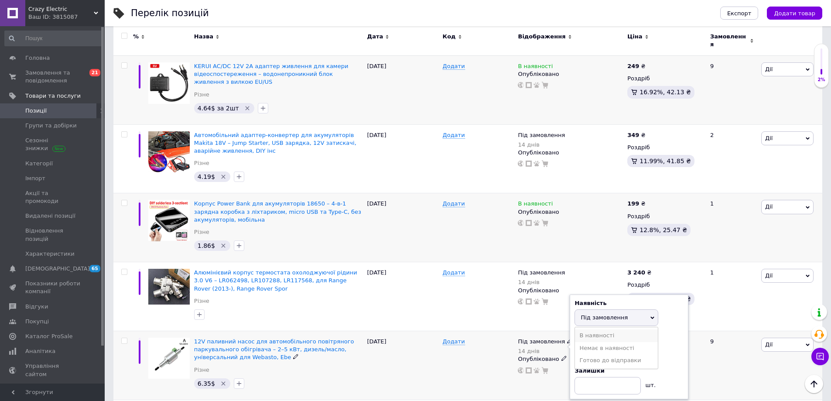
click at [579, 329] on li "В наявності" at bounding box center [616, 335] width 83 height 12
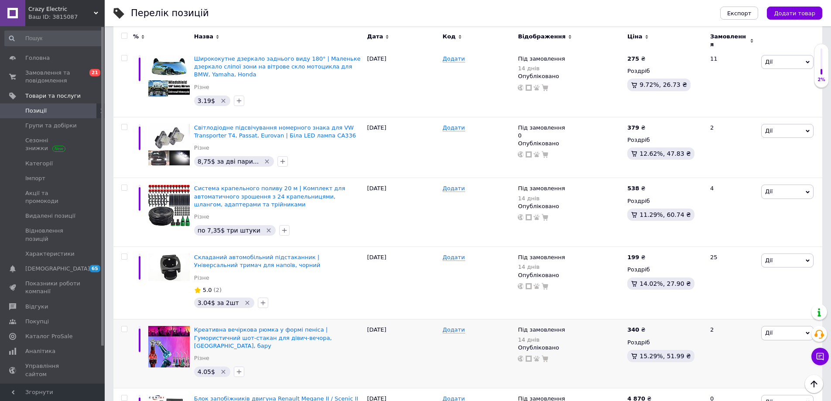
scroll to position [5104, 0]
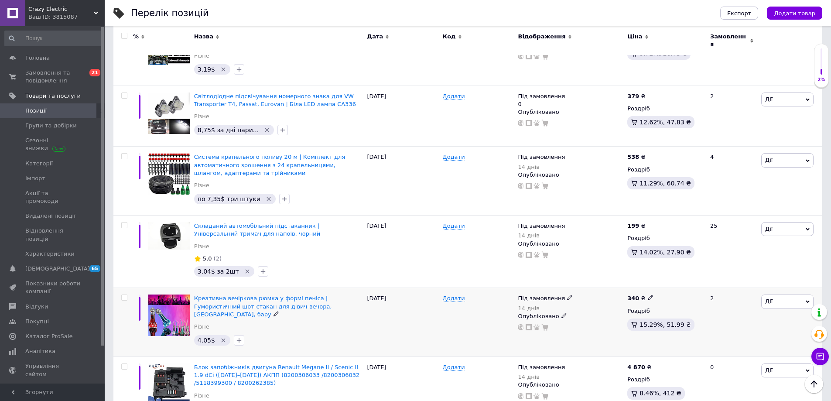
click at [567, 294] on span at bounding box center [569, 297] width 5 height 6
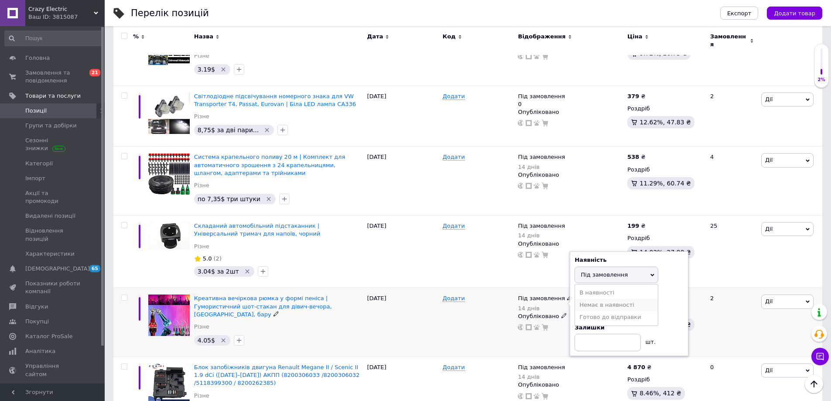
click at [588, 299] on li "Немає в наявності" at bounding box center [616, 305] width 83 height 12
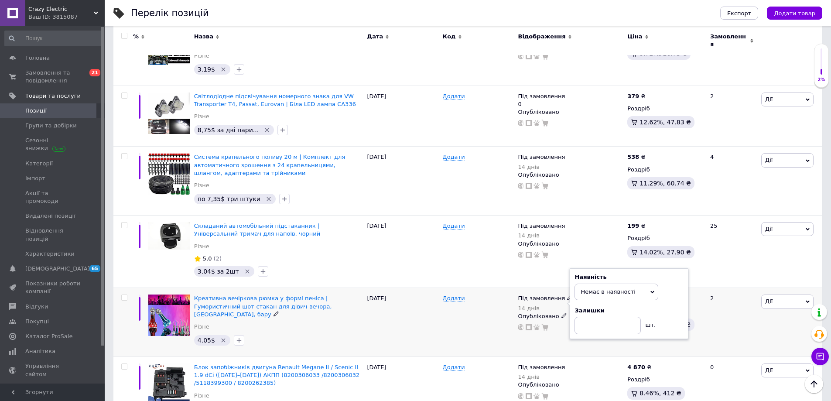
click at [588, 288] on span "Немає в наявності" at bounding box center [608, 291] width 55 height 7
click at [592, 304] on li "В наявності" at bounding box center [616, 310] width 83 height 12
click at [496, 288] on div "Додати" at bounding box center [478, 322] width 75 height 69
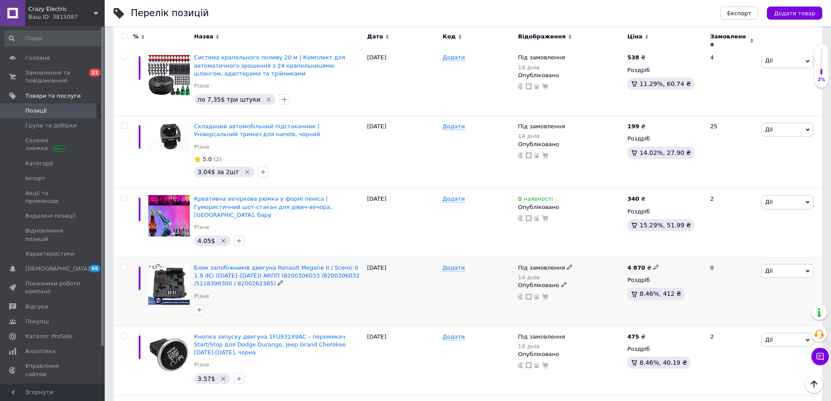
scroll to position [5235, 0]
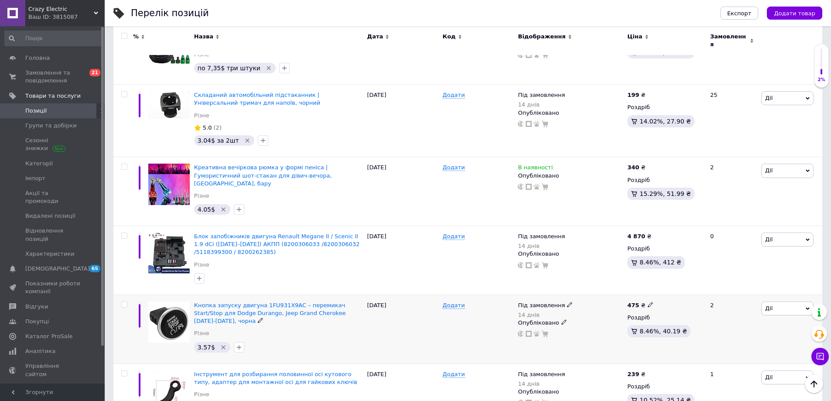
click at [567, 302] on icon at bounding box center [569, 304] width 5 height 5
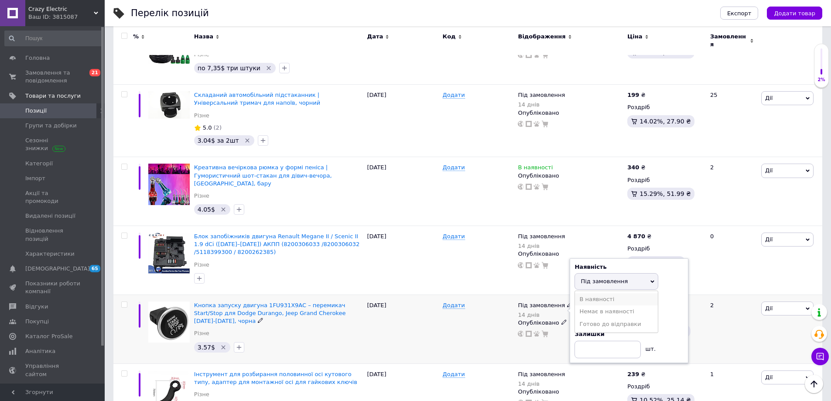
click at [585, 293] on li "В наявності" at bounding box center [616, 299] width 83 height 12
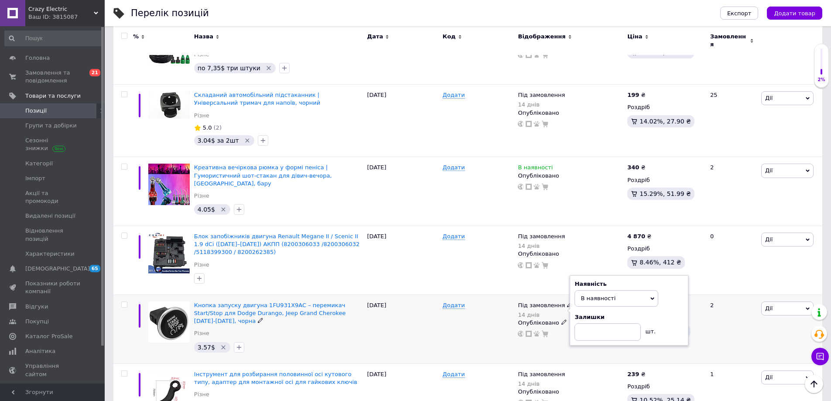
click at [476, 294] on div "Додати" at bounding box center [478, 328] width 75 height 69
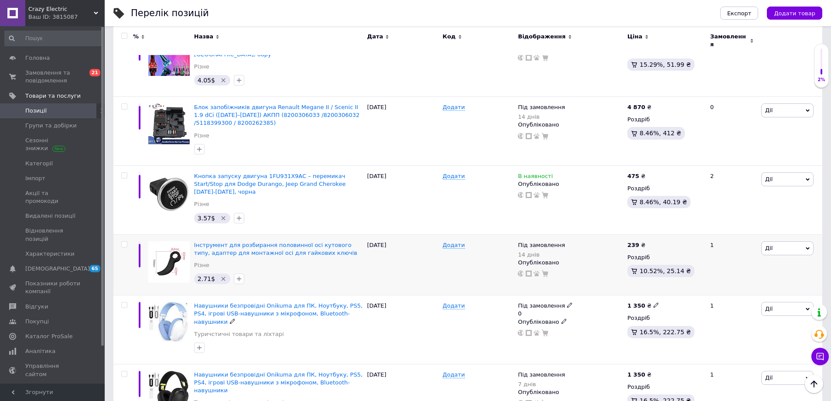
scroll to position [5366, 0]
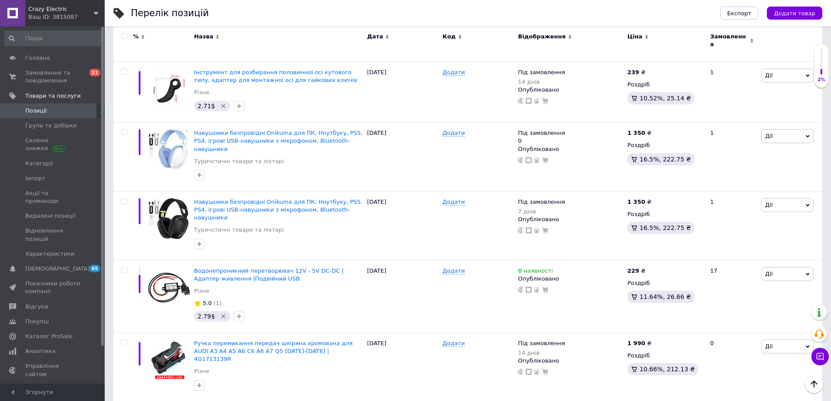
scroll to position [5541, 0]
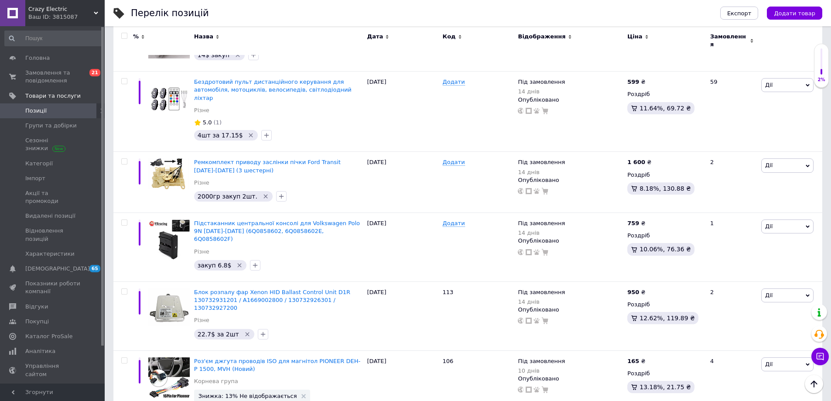
scroll to position [6108, 0]
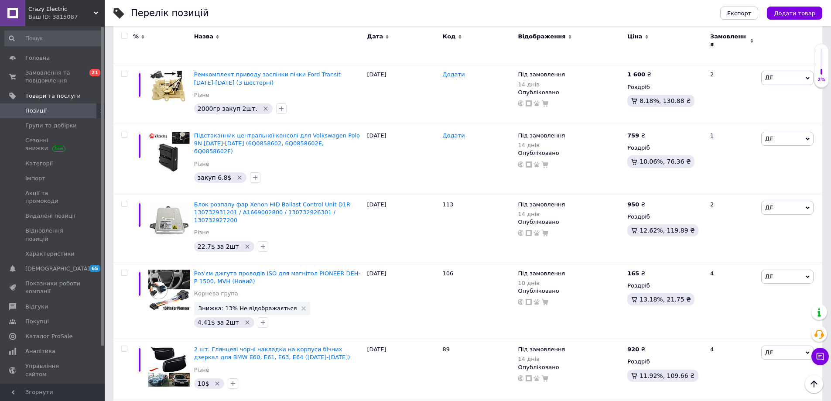
scroll to position [6165, 0]
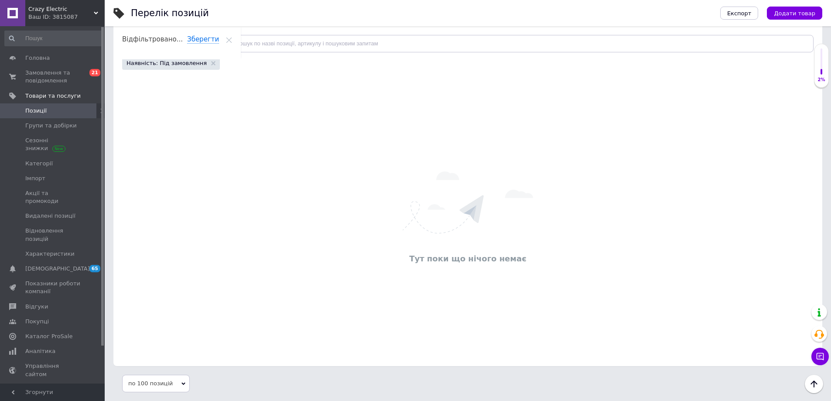
click at [161, 380] on span "по 100 позицій" at bounding box center [156, 383] width 68 height 17
drag, startPoint x: 226, startPoint y: 368, endPoint x: 240, endPoint y: 343, distance: 29.1
click at [226, 368] on html "Crazy Electric Ваш ID: 3815087 Сайт Crazy Electric Кабінет покупця Перевірити с…" at bounding box center [415, 156] width 831 height 489
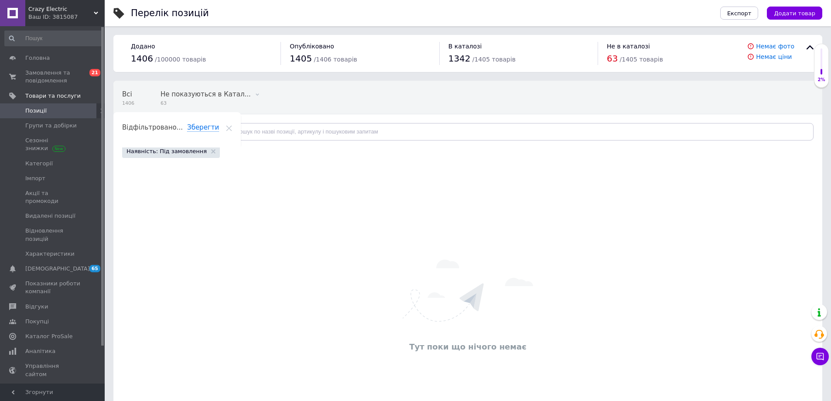
drag, startPoint x: 222, startPoint y: 217, endPoint x: 222, endPoint y: 212, distance: 5.2
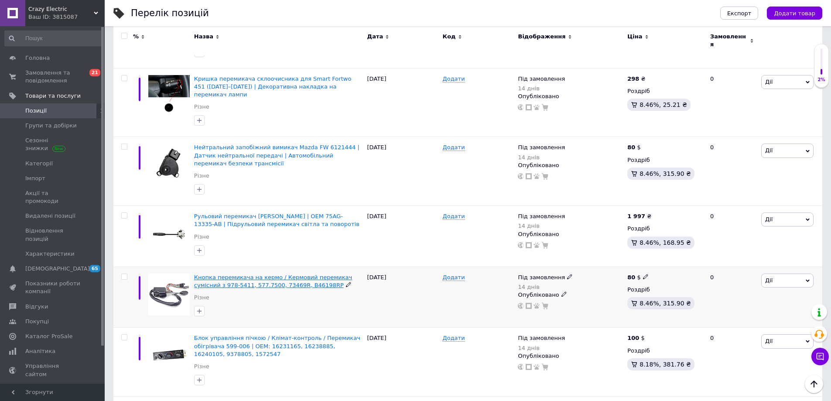
scroll to position [1046, 0]
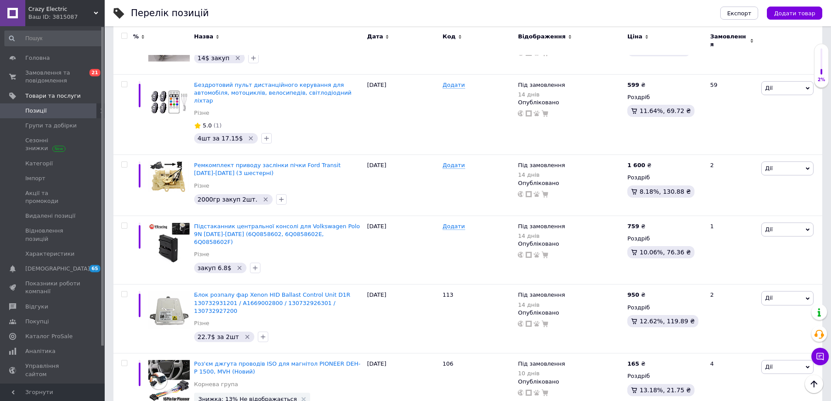
scroll to position [5189, 0]
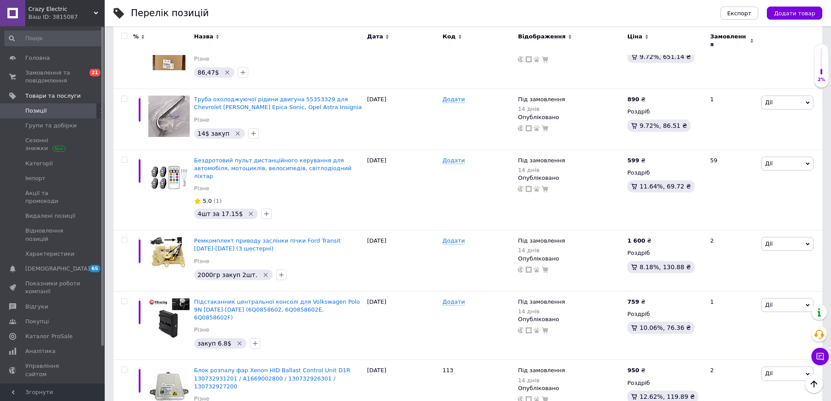
scroll to position [5145, 0]
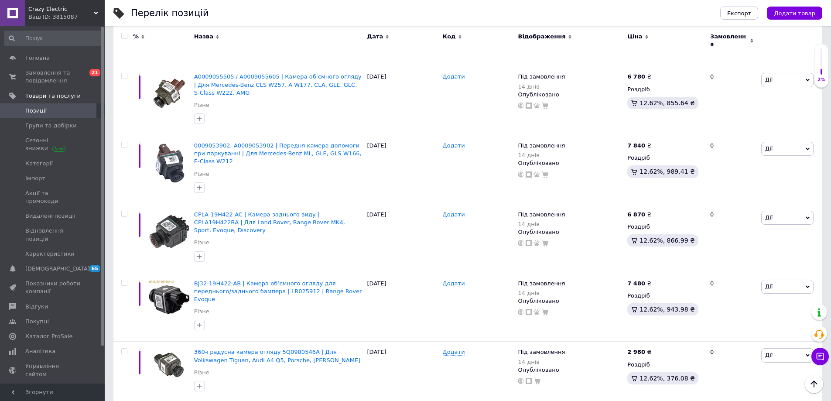
scroll to position [2135, 0]
